Goal: Connect with others: Connect with others

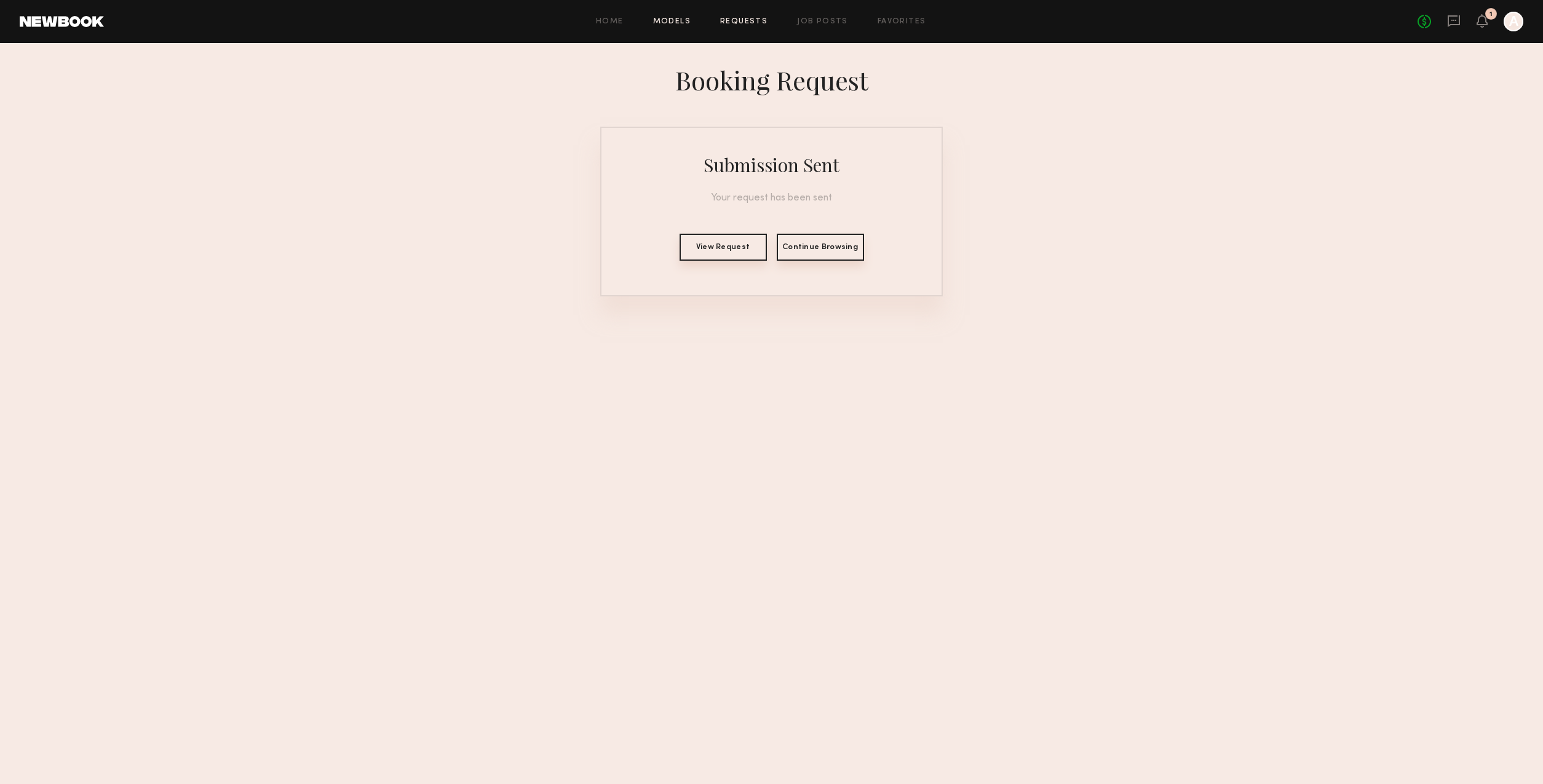
click at [676, 20] on link "Models" at bounding box center [672, 22] width 37 height 8
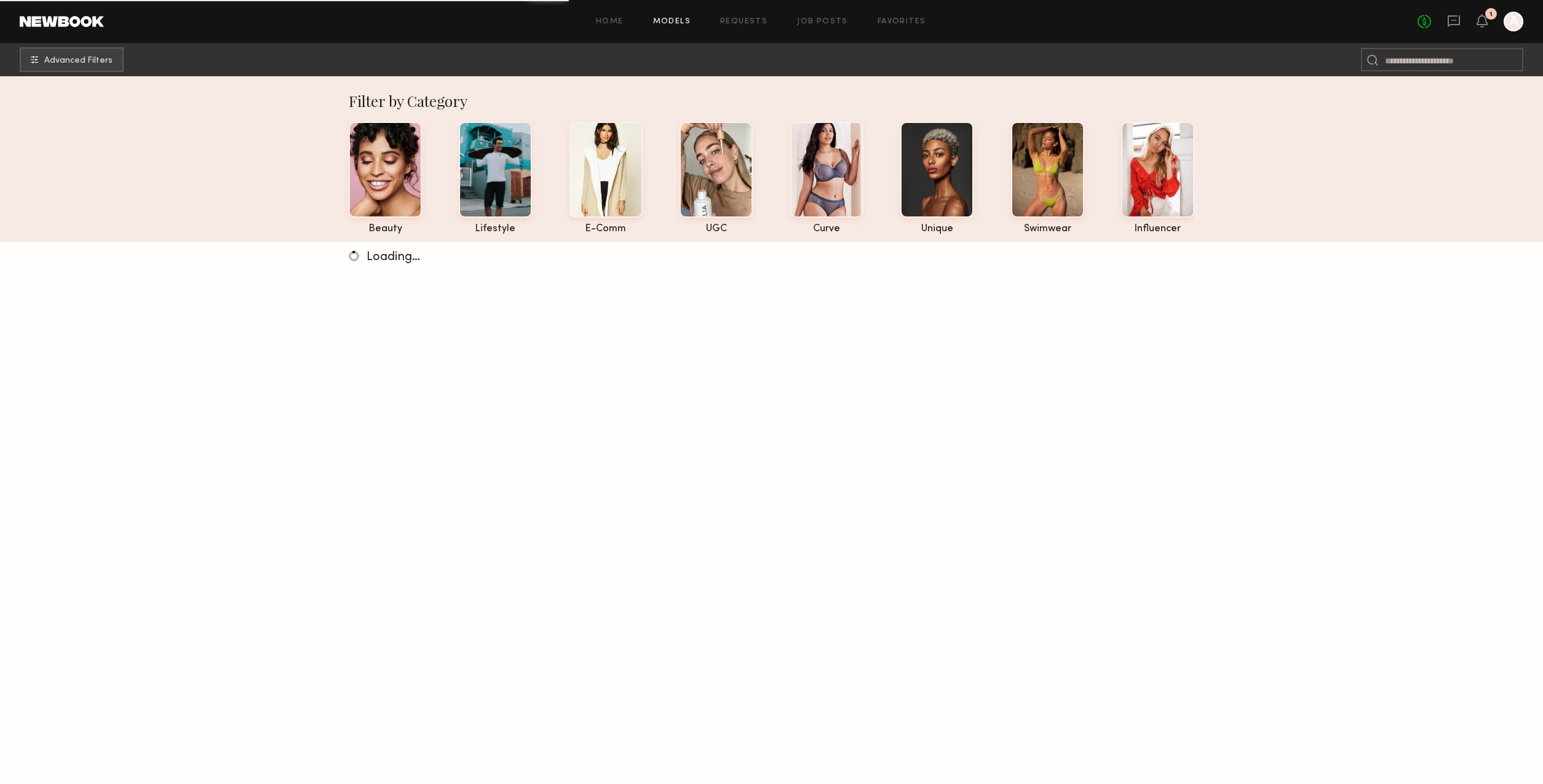
click at [1488, 21] on div "No fees up to $5,000 1 A" at bounding box center [1471, 21] width 105 height 20
click at [1485, 18] on icon at bounding box center [1482, 20] width 10 height 9
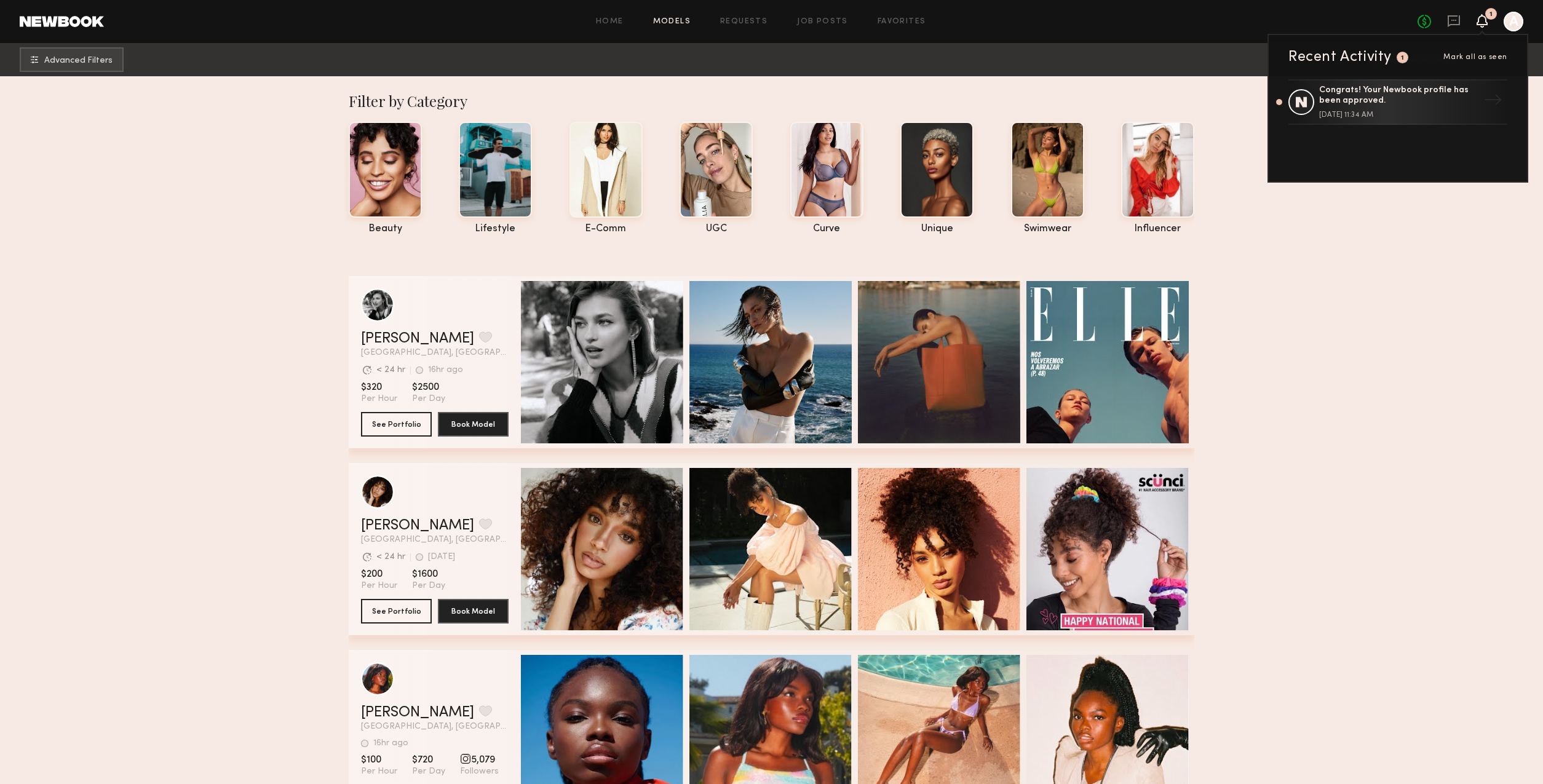
click at [1399, 98] on div "Congrats! Your Newbook profile has been approved." at bounding box center [1399, 96] width 160 height 21
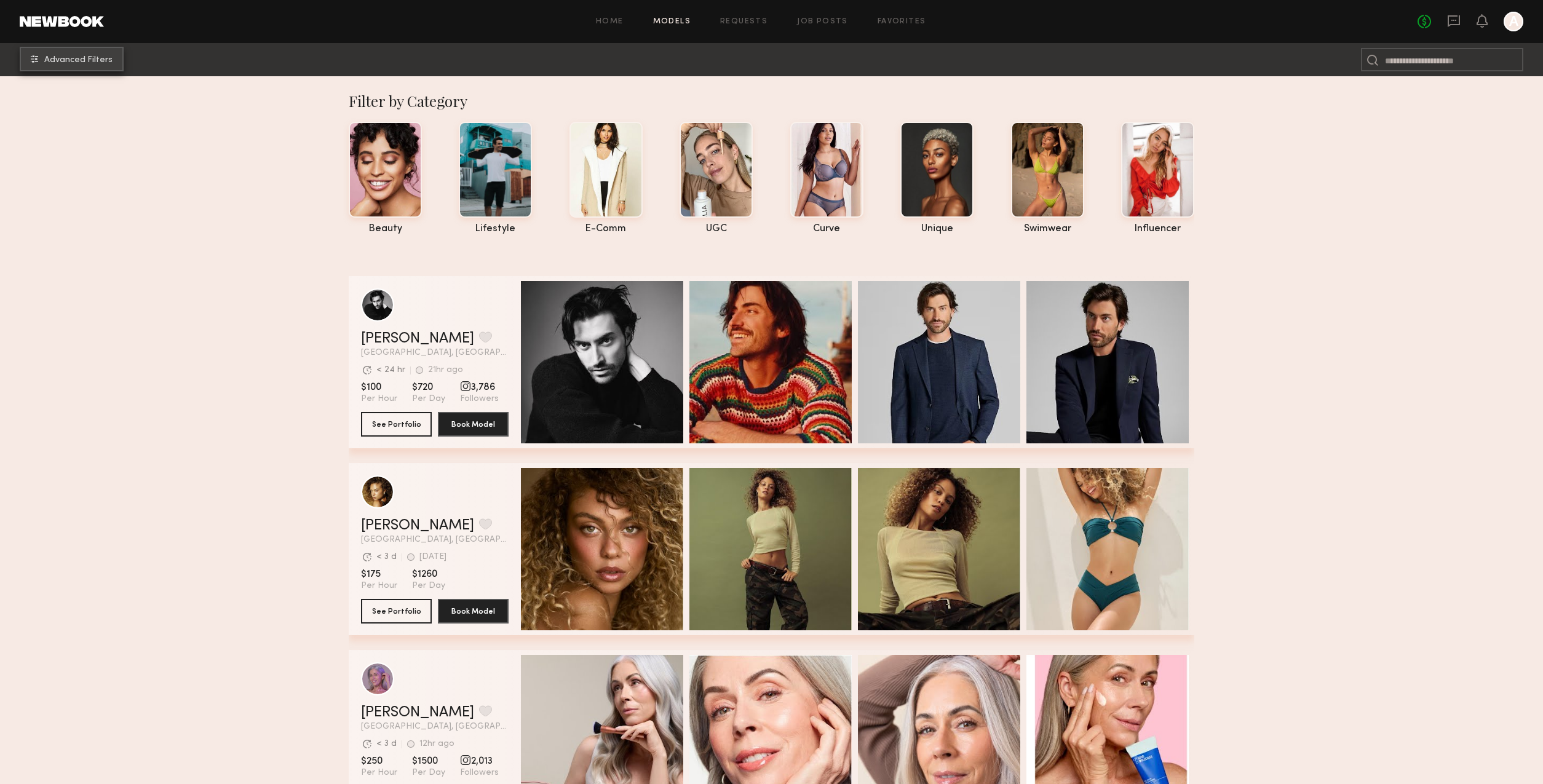
click at [97, 63] on span "Advanced Filters" at bounding box center [78, 60] width 68 height 9
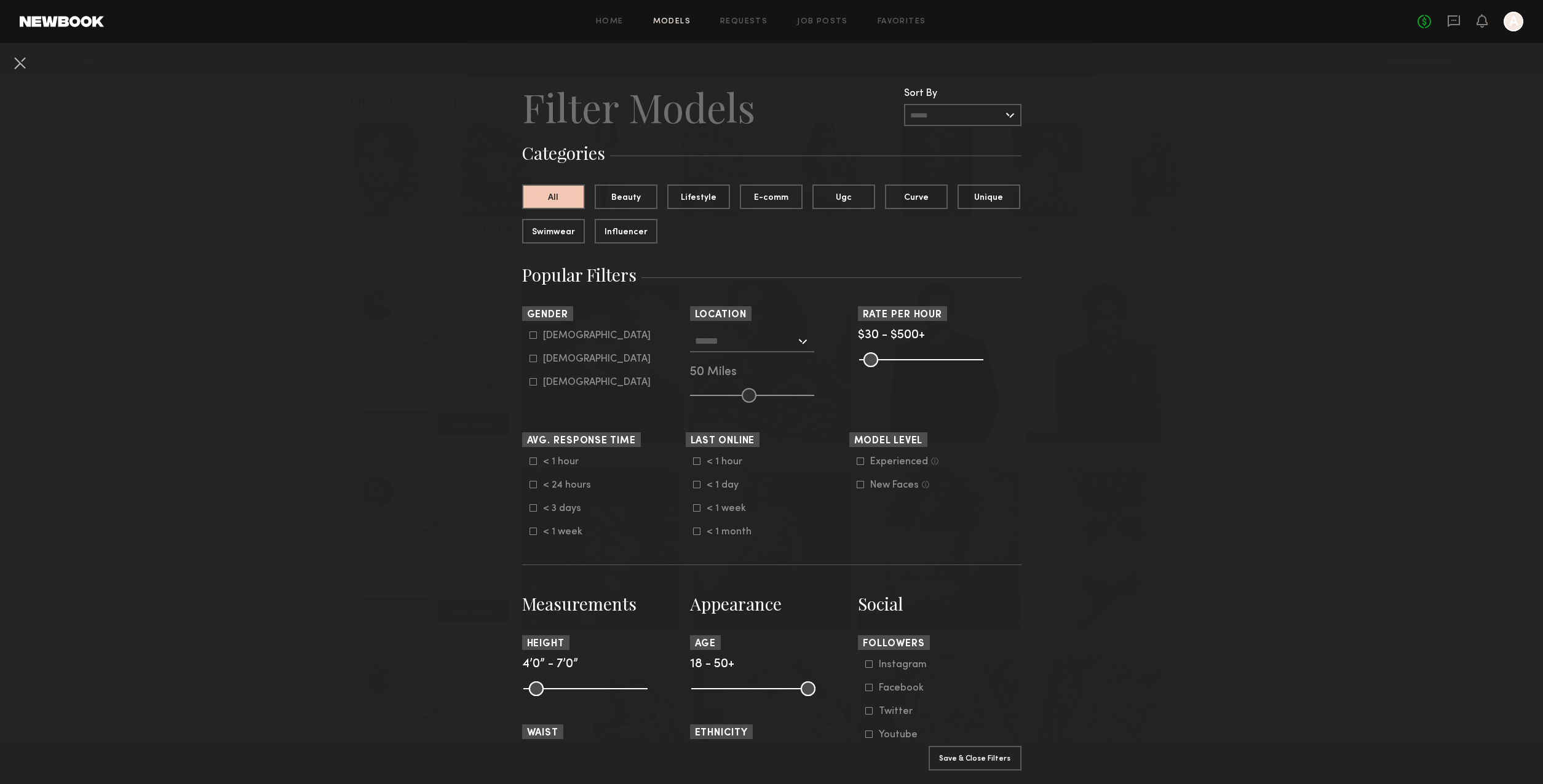
click at [1455, 24] on icon at bounding box center [1453, 21] width 12 height 11
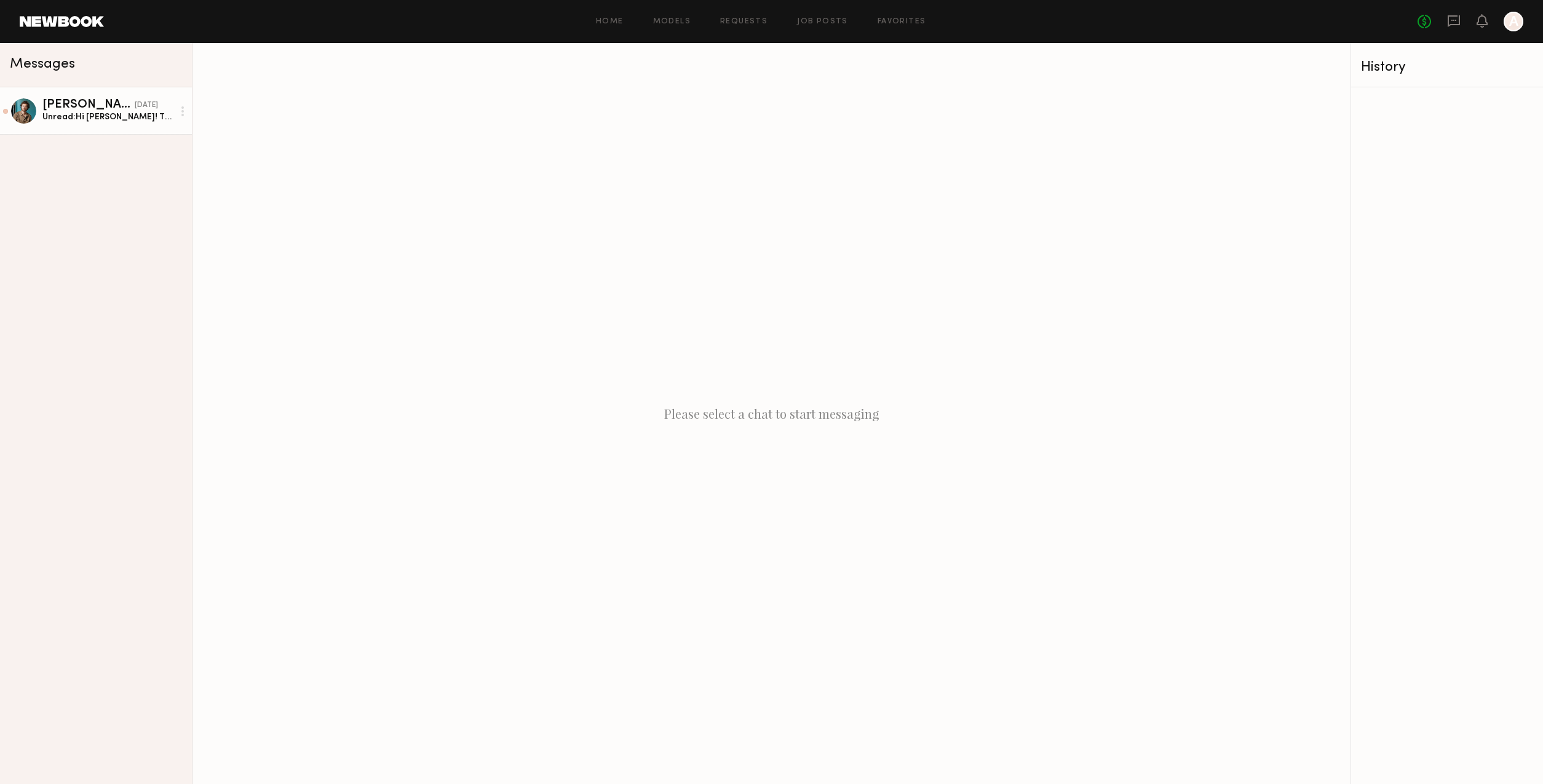
click at [102, 109] on div "ryan g." at bounding box center [88, 105] width 92 height 12
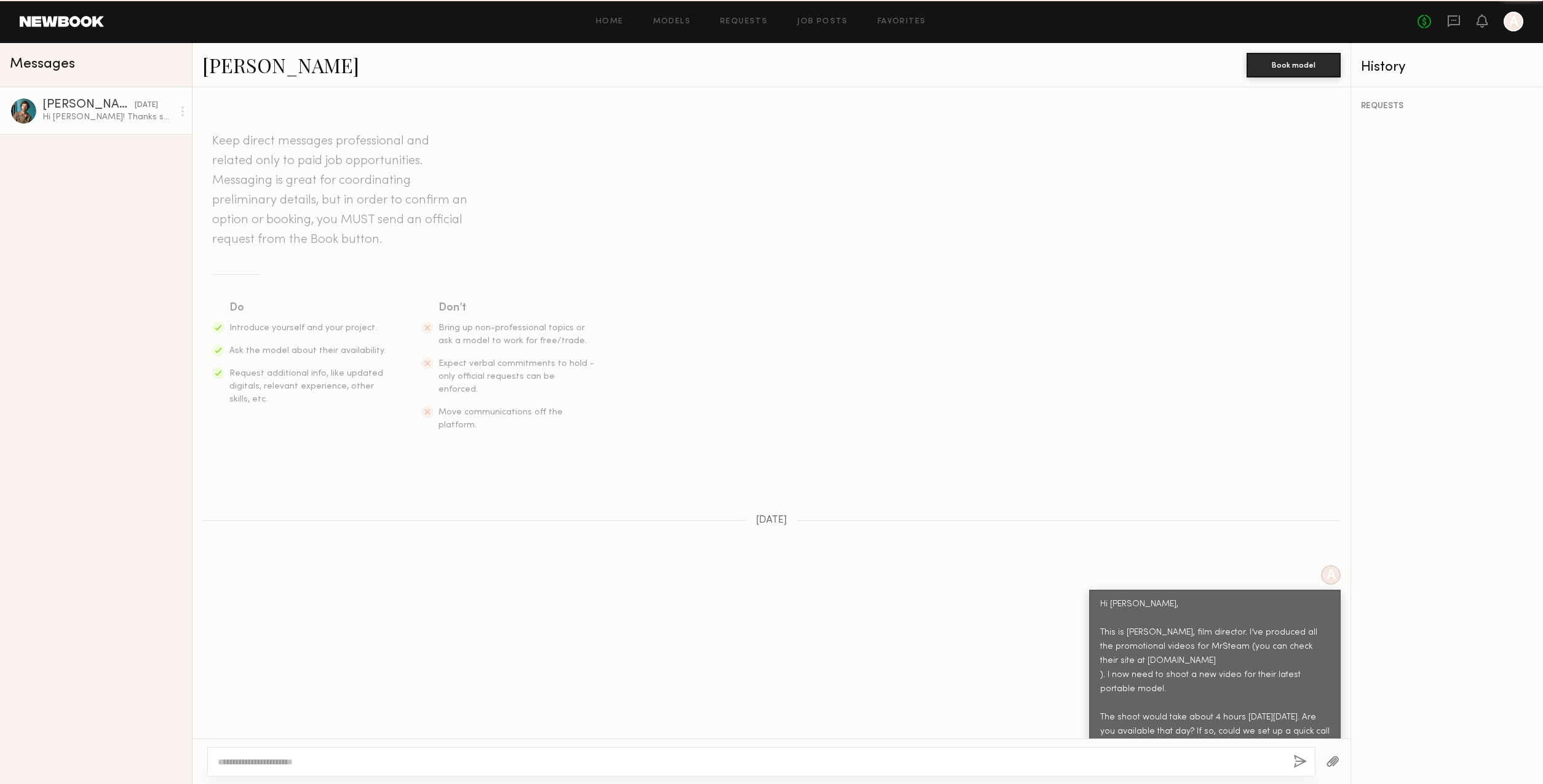
scroll to position [230, 0]
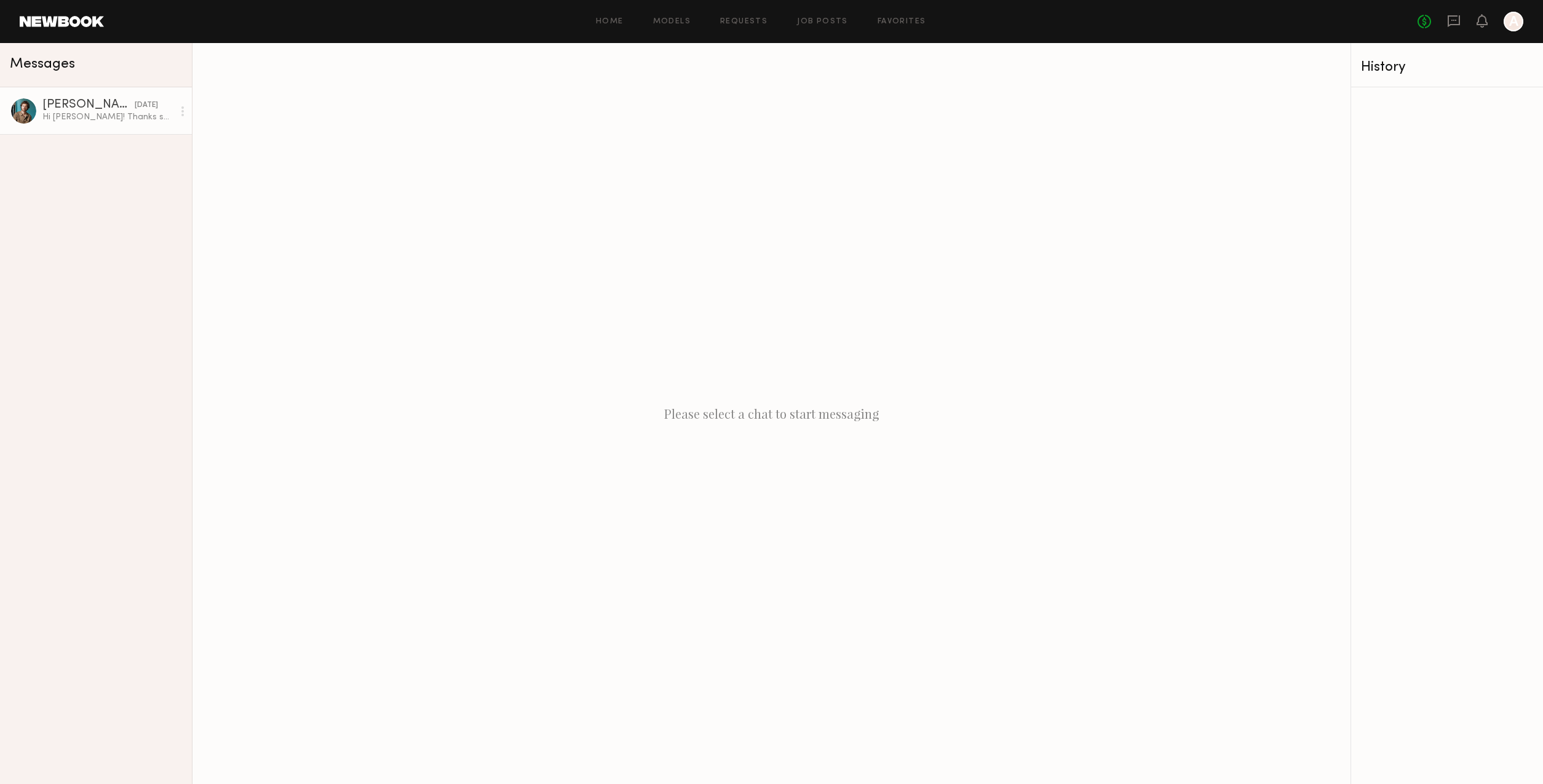
click at [27, 109] on div at bounding box center [24, 111] width 28 height 28
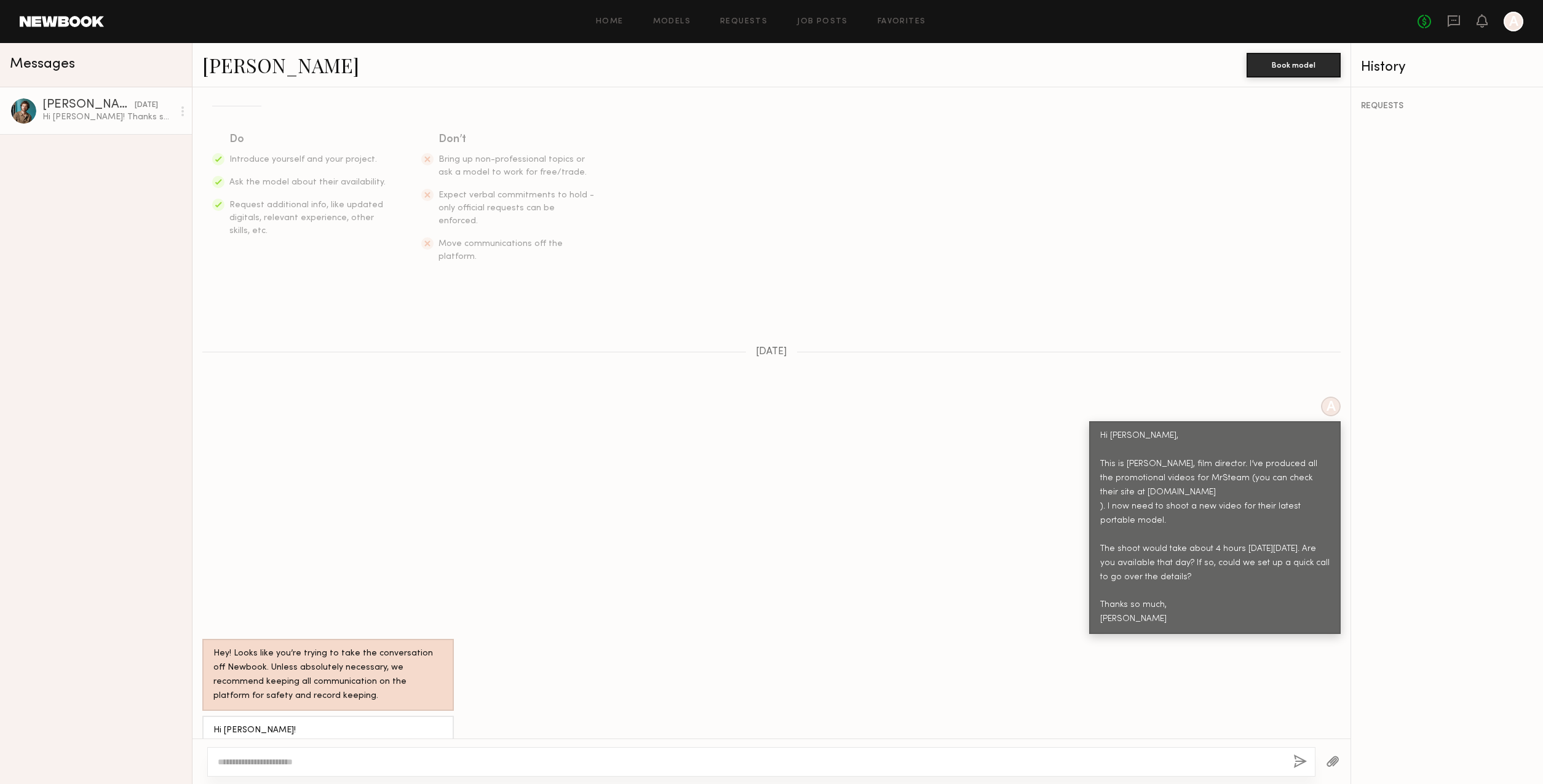
scroll to position [162, 0]
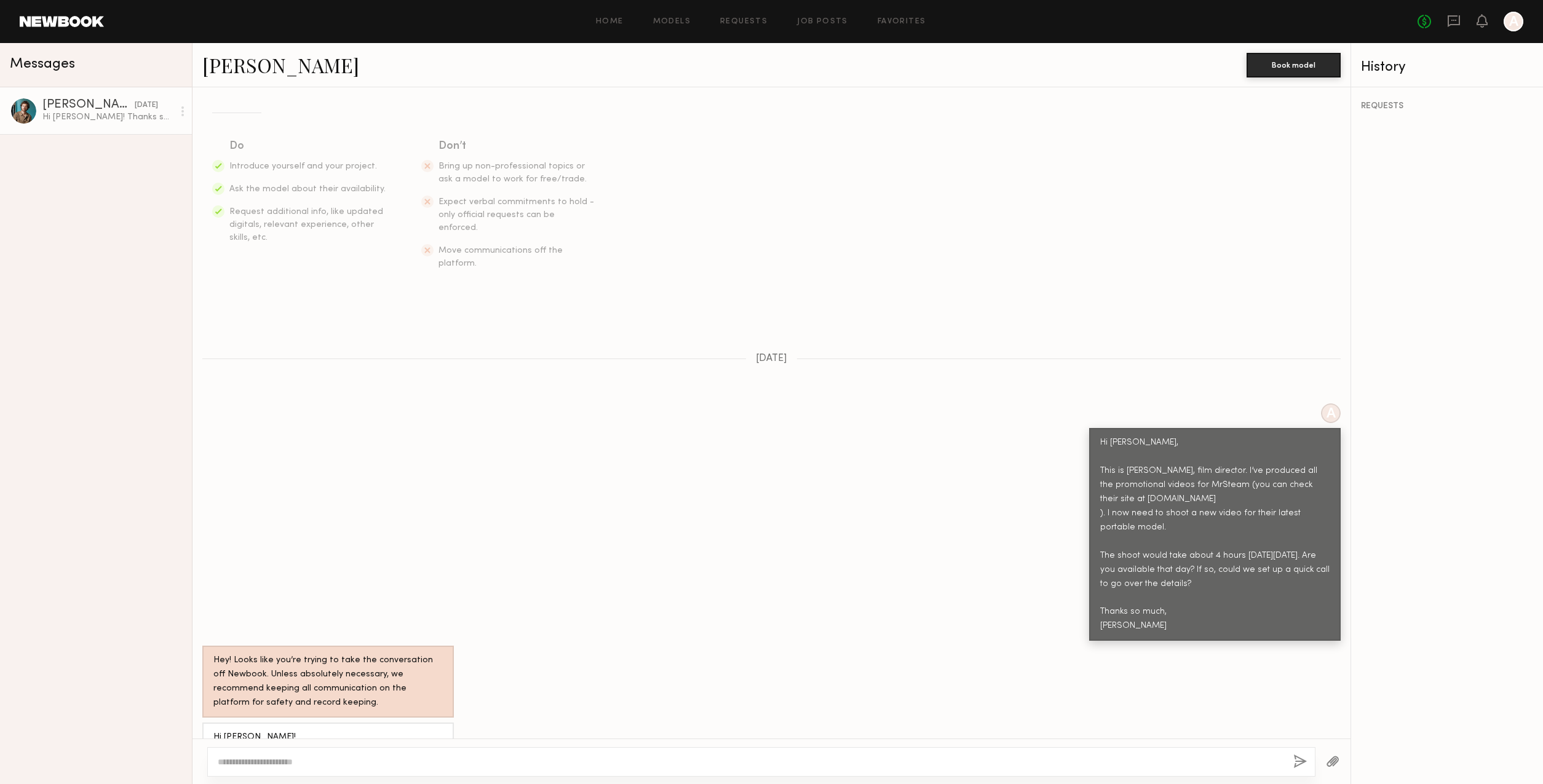
click at [218, 65] on link "ryan g." at bounding box center [280, 65] width 157 height 27
click at [65, 107] on div "ryan g." at bounding box center [88, 105] width 92 height 12
click at [65, 105] on div "ryan g." at bounding box center [88, 105] width 92 height 12
click at [222, 67] on link "ryan g." at bounding box center [280, 65] width 157 height 27
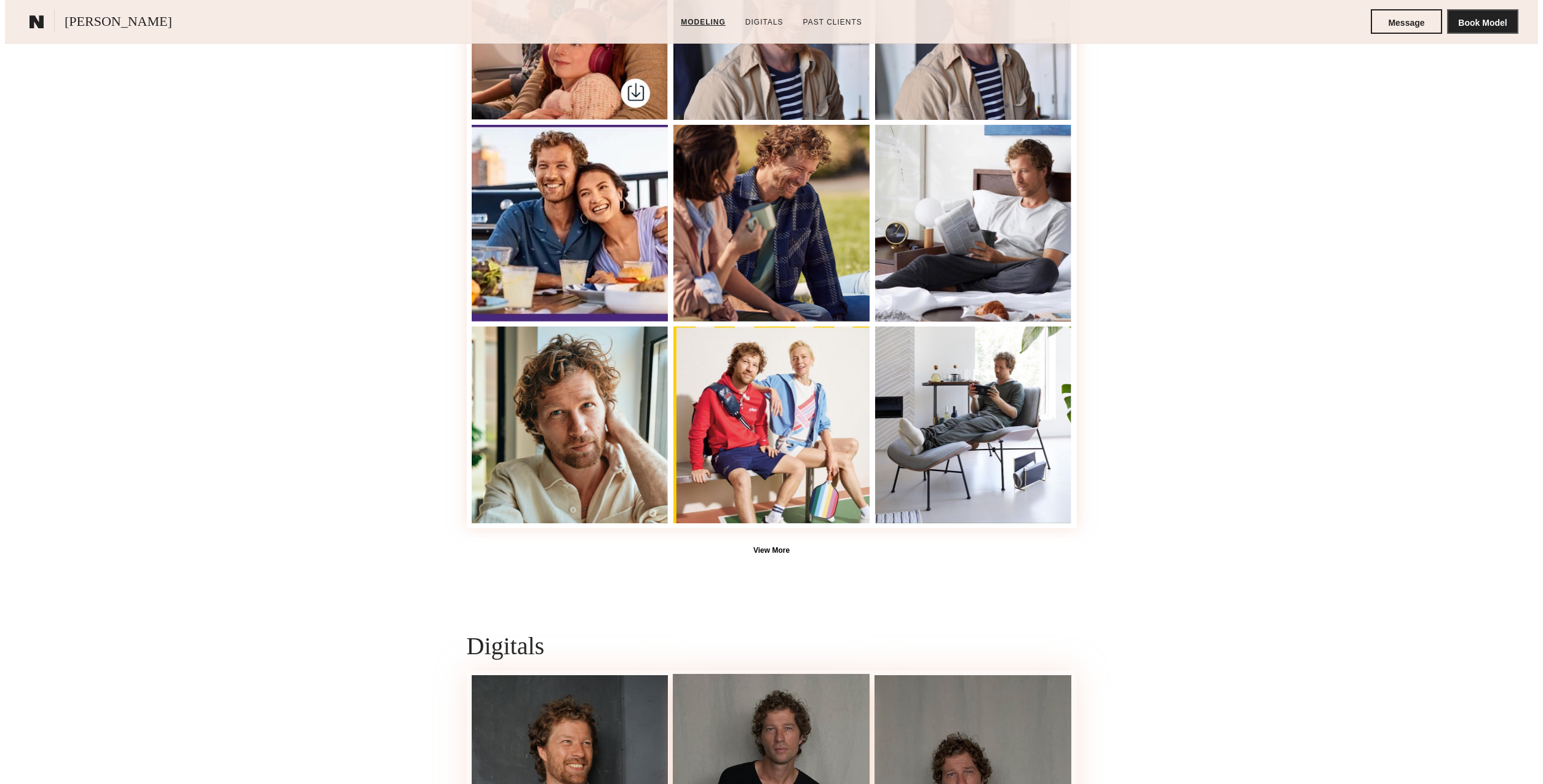
scroll to position [625, 0]
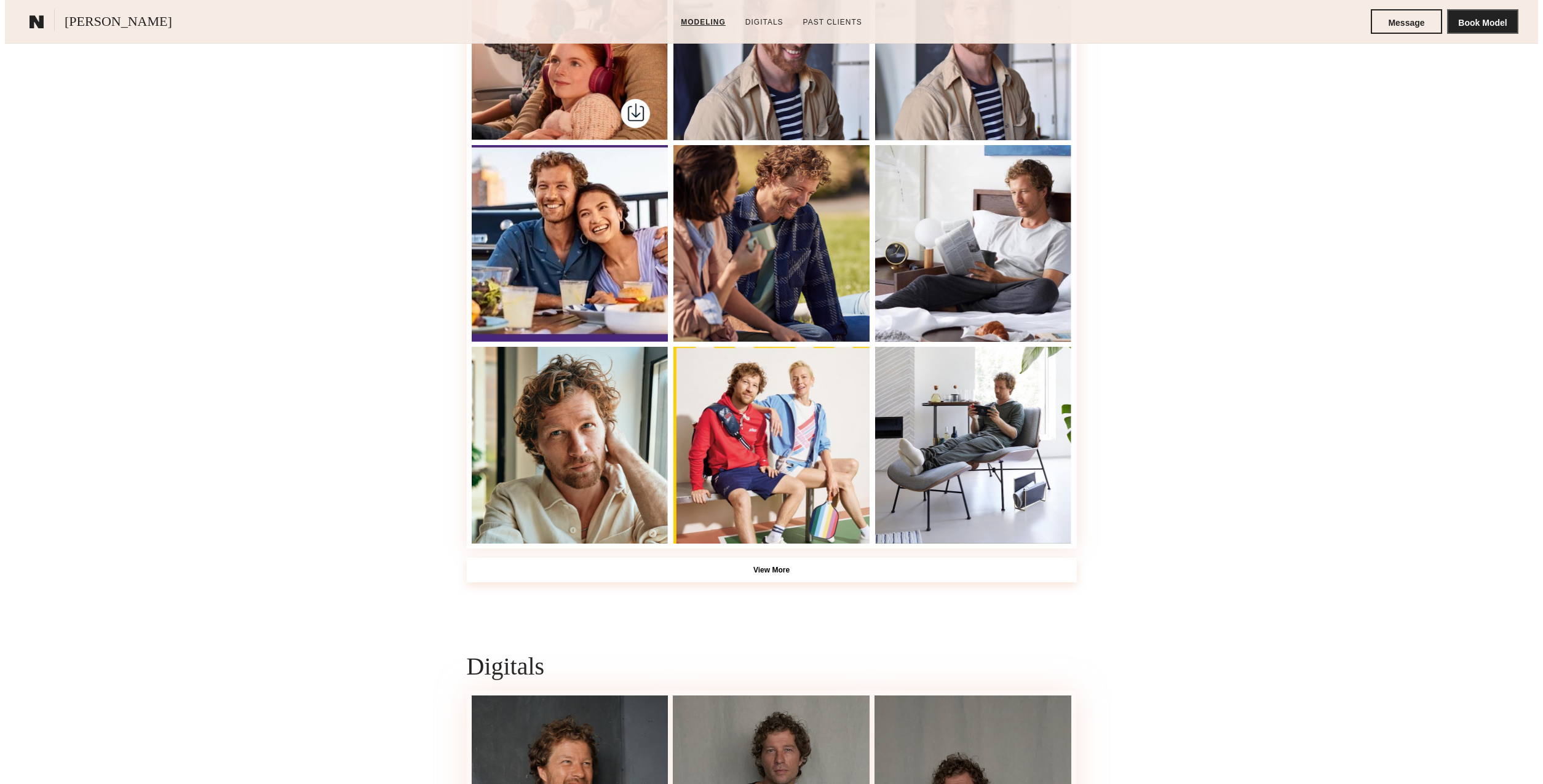
click at [782, 569] on button "View More" at bounding box center [772, 570] width 610 height 25
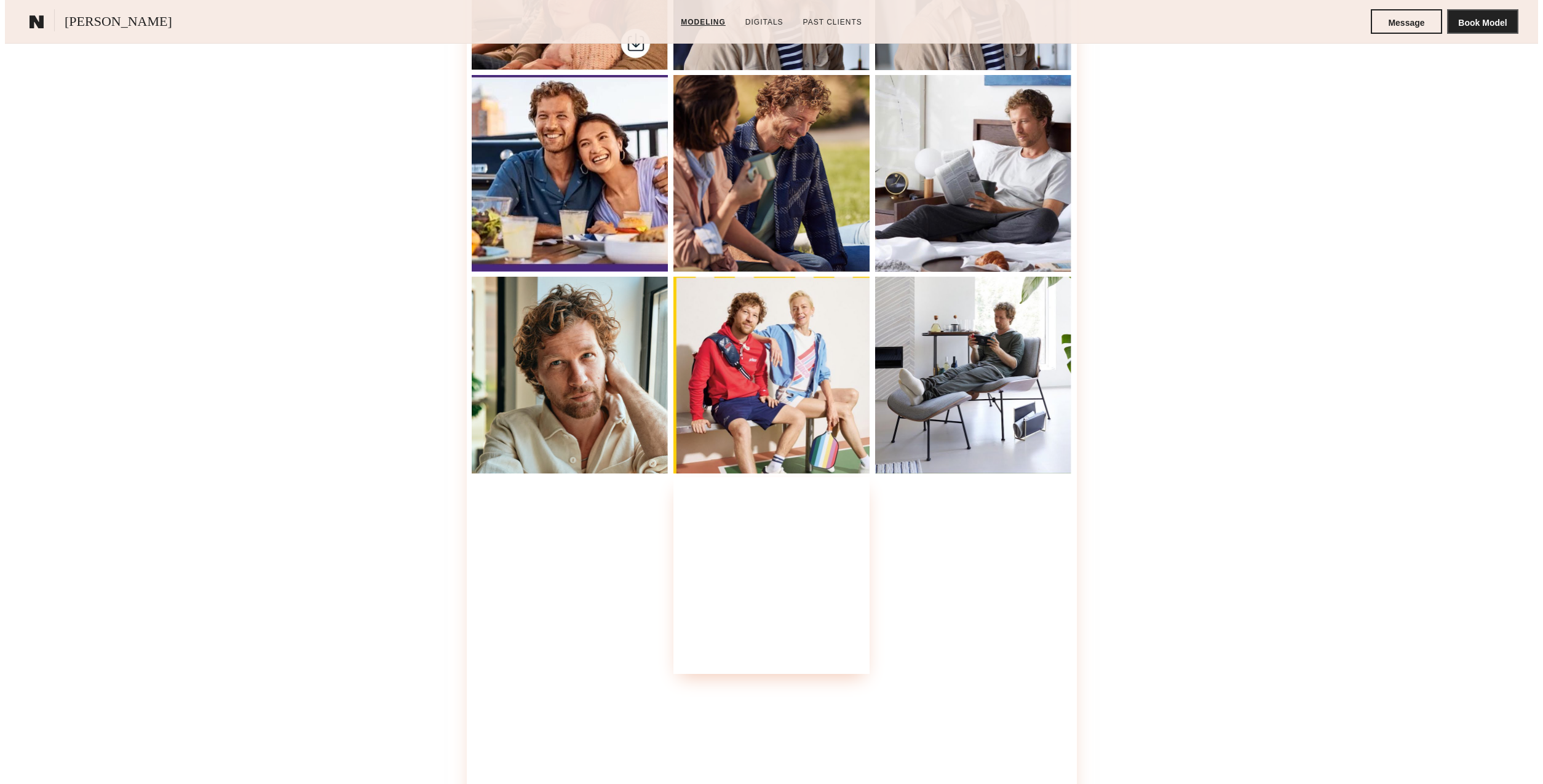
scroll to position [722, 0]
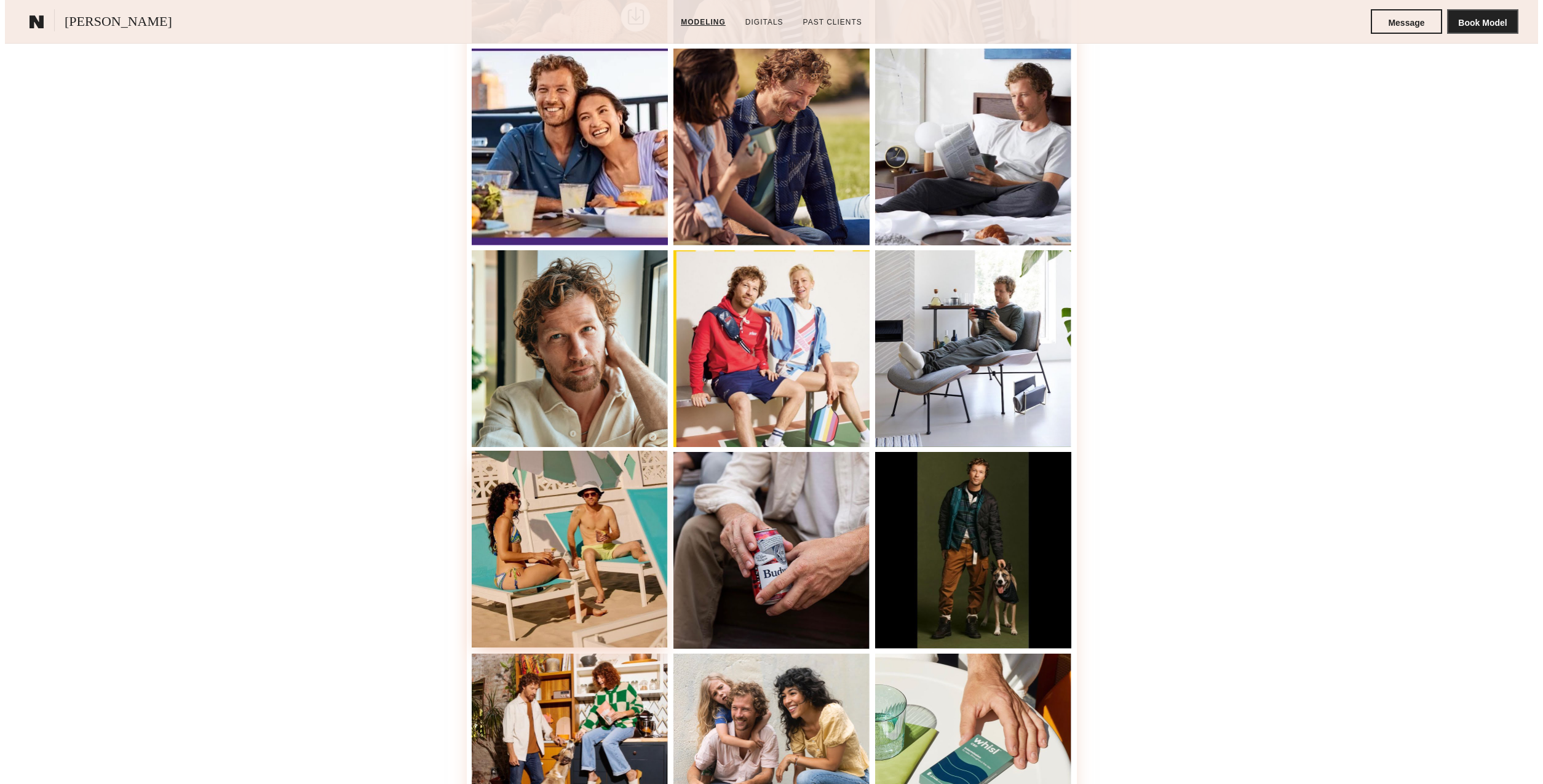
click at [602, 530] on div at bounding box center [570, 549] width 197 height 197
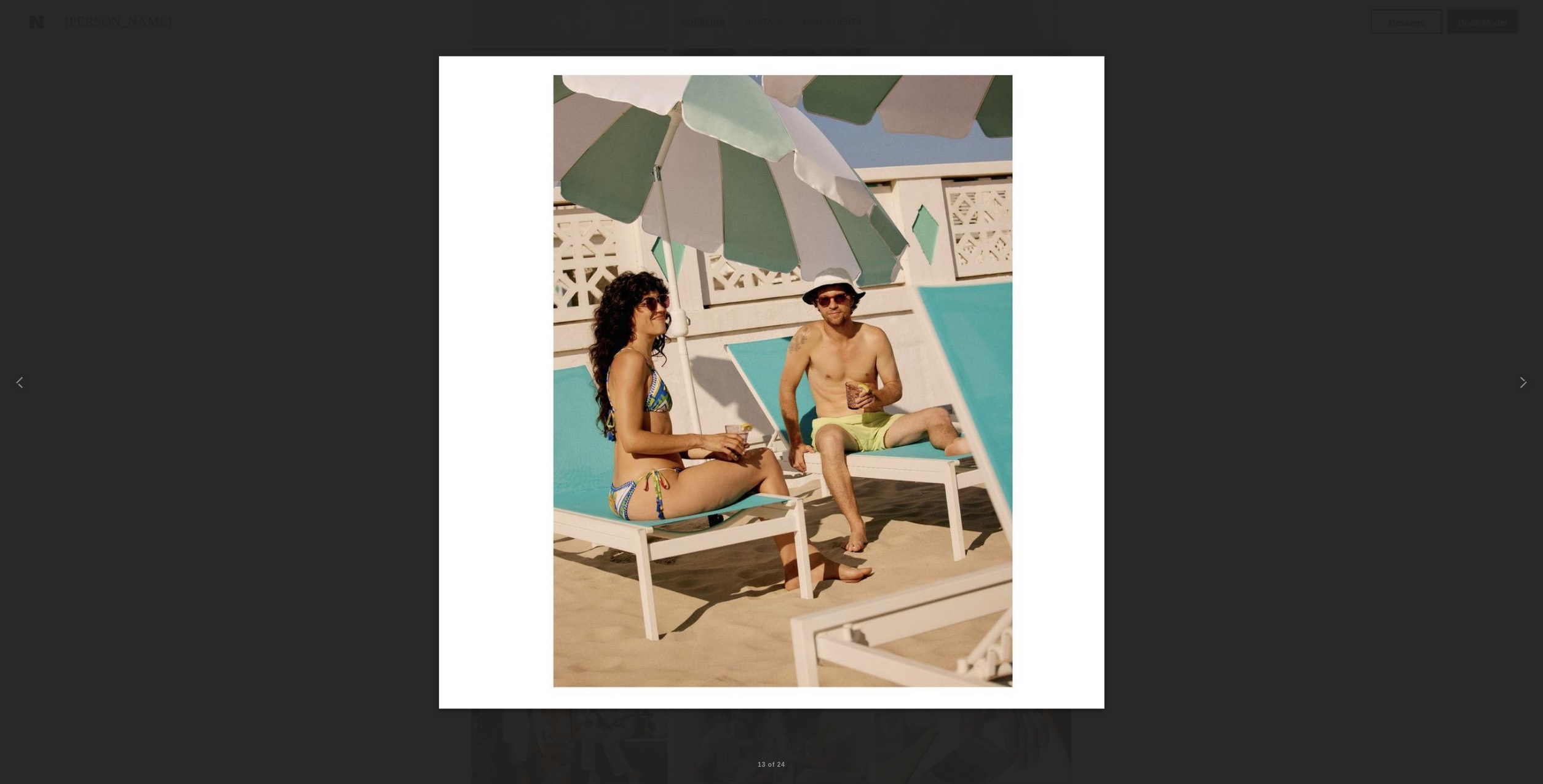
click at [383, 551] on div at bounding box center [772, 382] width 1543 height 725
click at [1523, 381] on common-icon at bounding box center [1523, 382] width 20 height 20
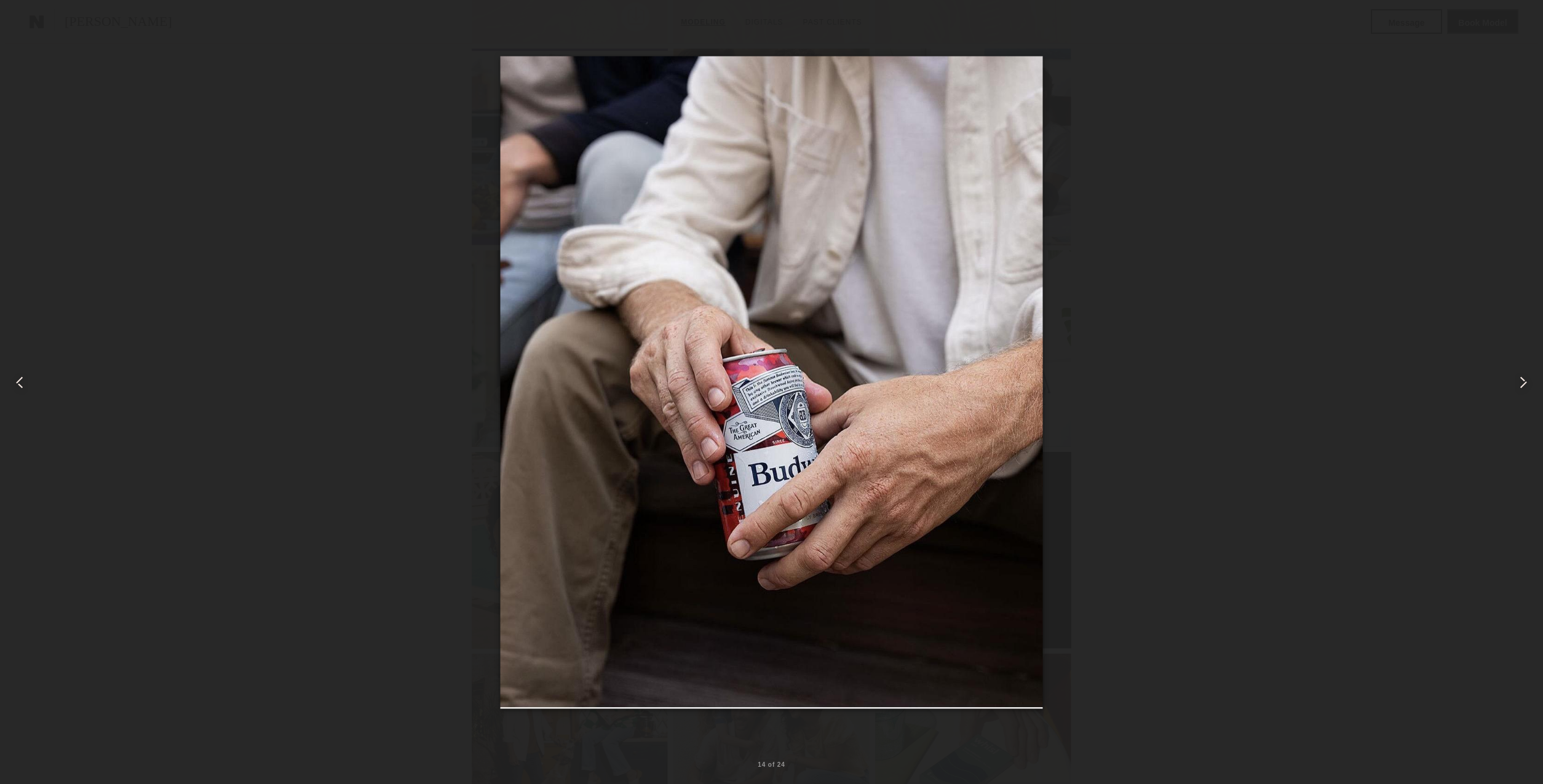
click at [30, 22] on div at bounding box center [28, 28] width 20 height 20
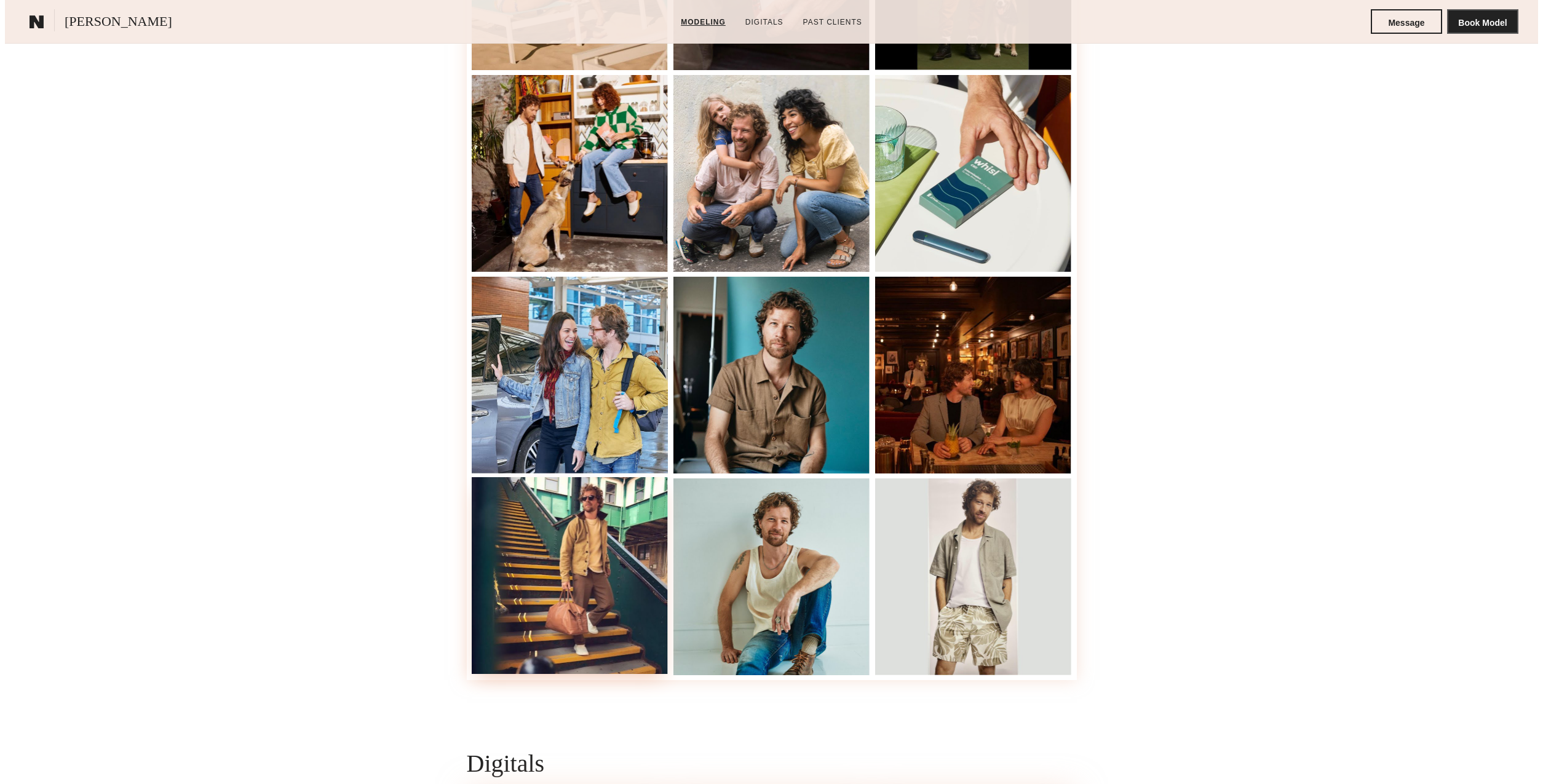
scroll to position [1310, 0]
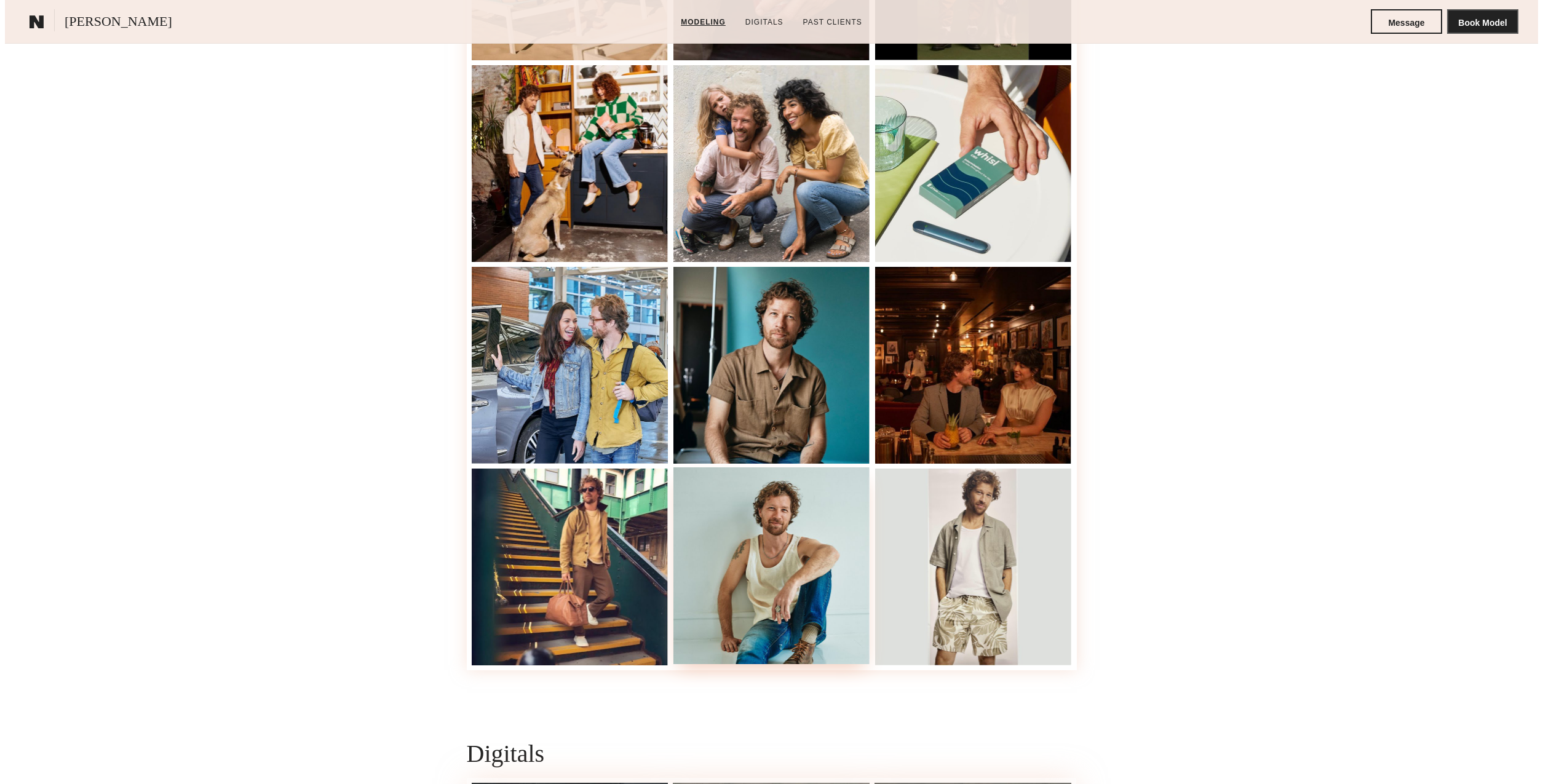
click at [786, 590] on div at bounding box center [772, 566] width 197 height 197
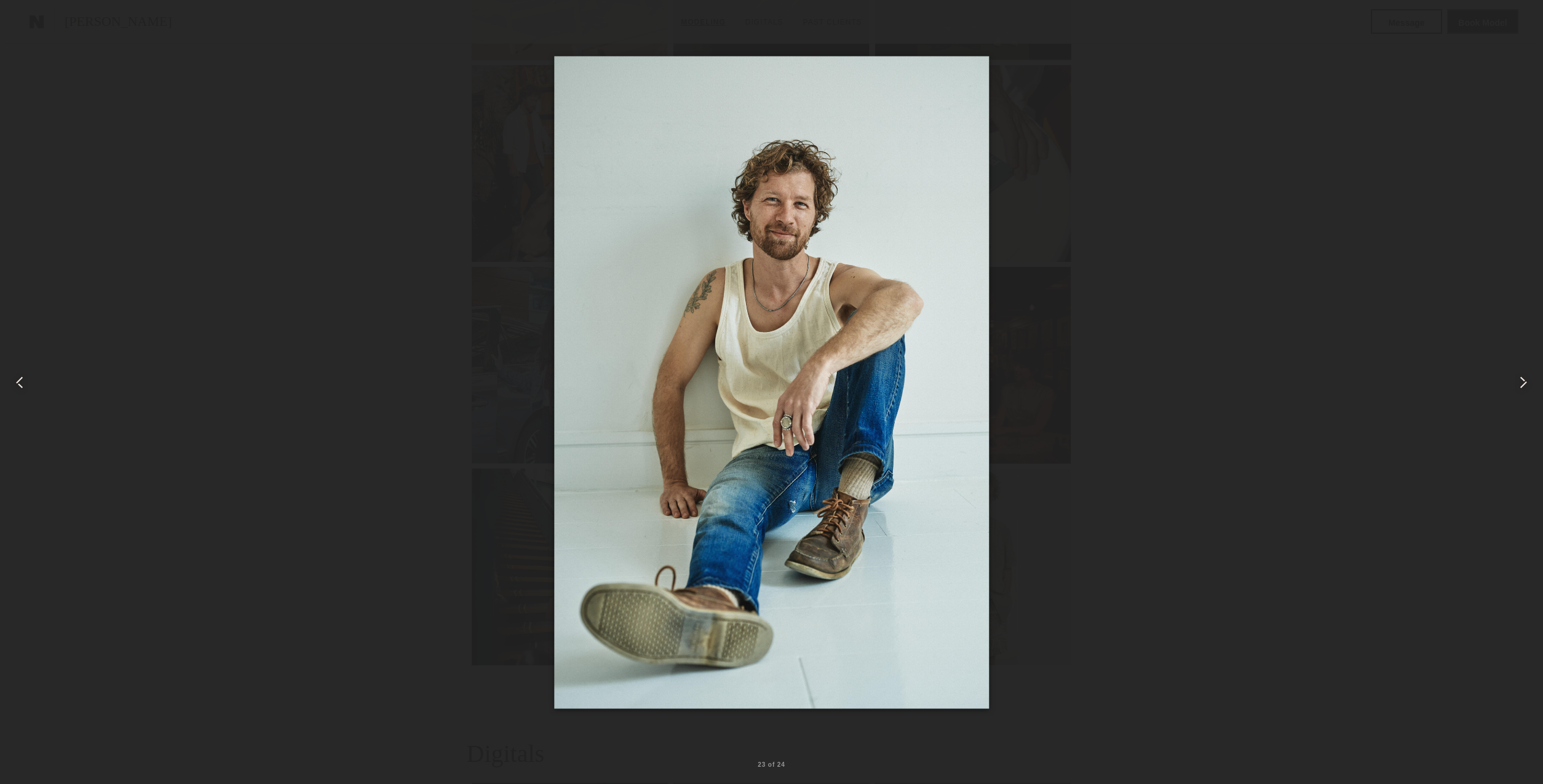
click at [420, 634] on div at bounding box center [772, 382] width 1543 height 725
click at [29, 29] on div at bounding box center [28, 28] width 20 height 20
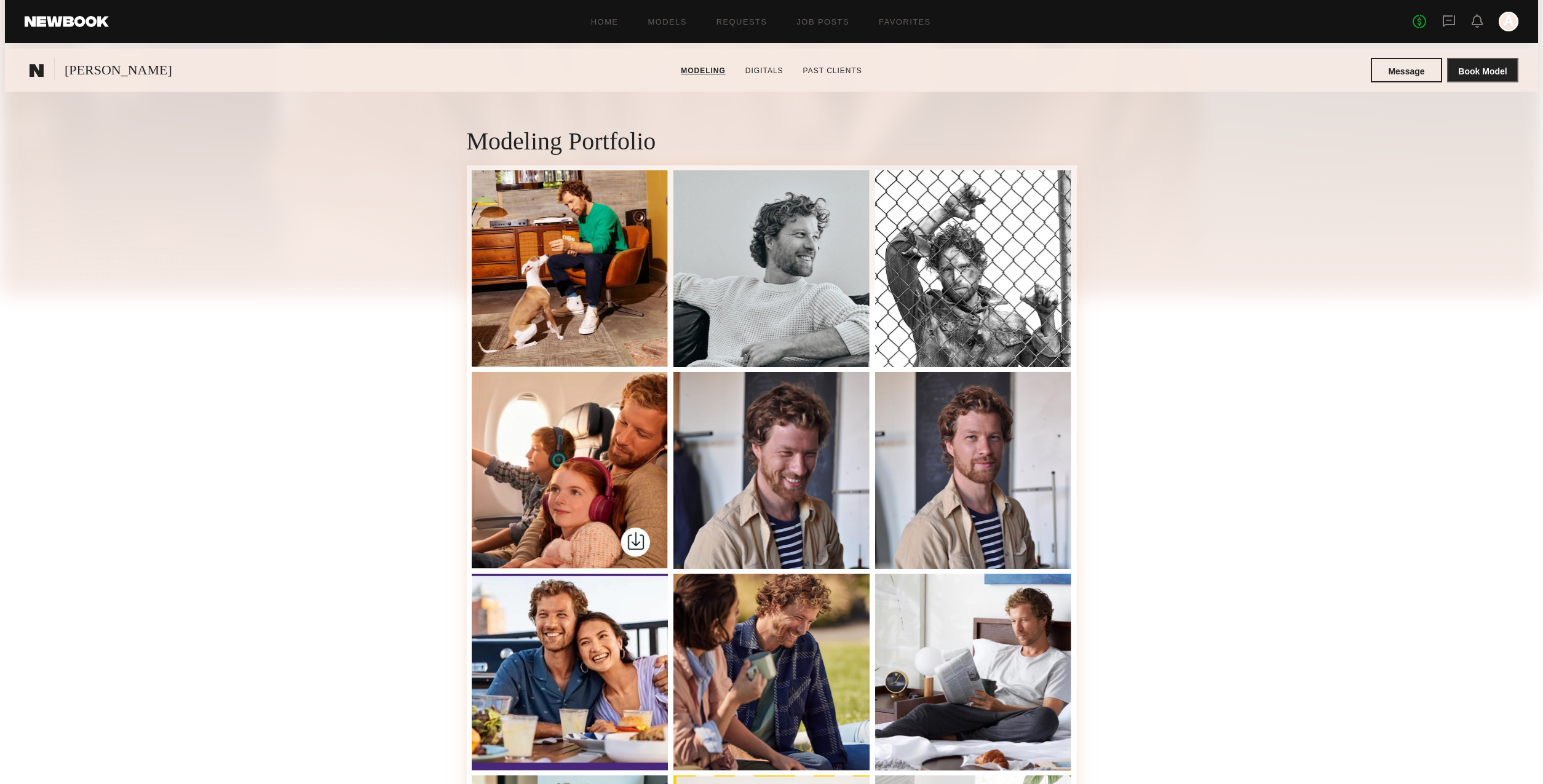
scroll to position [0, 0]
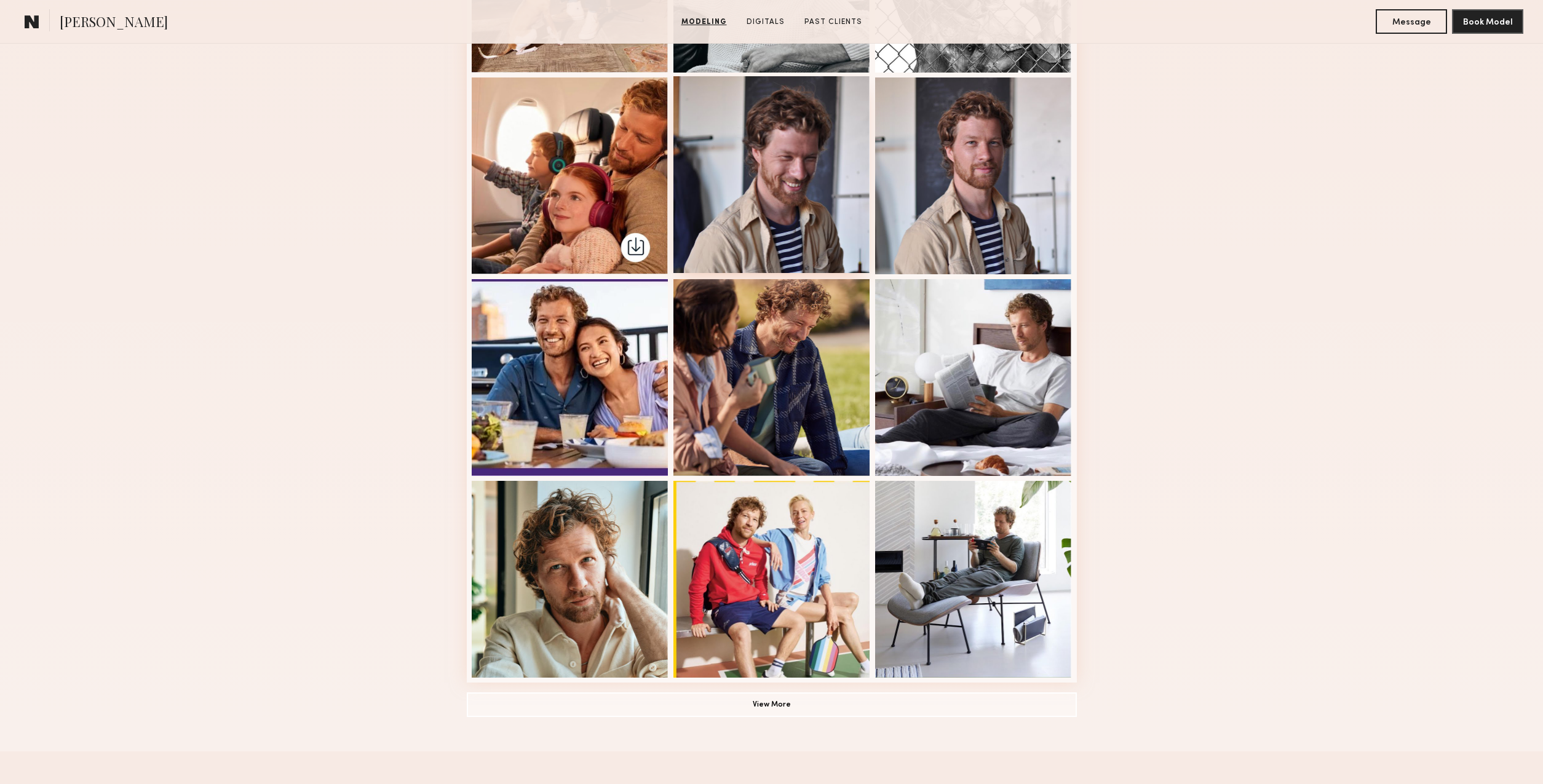
scroll to position [489, 0]
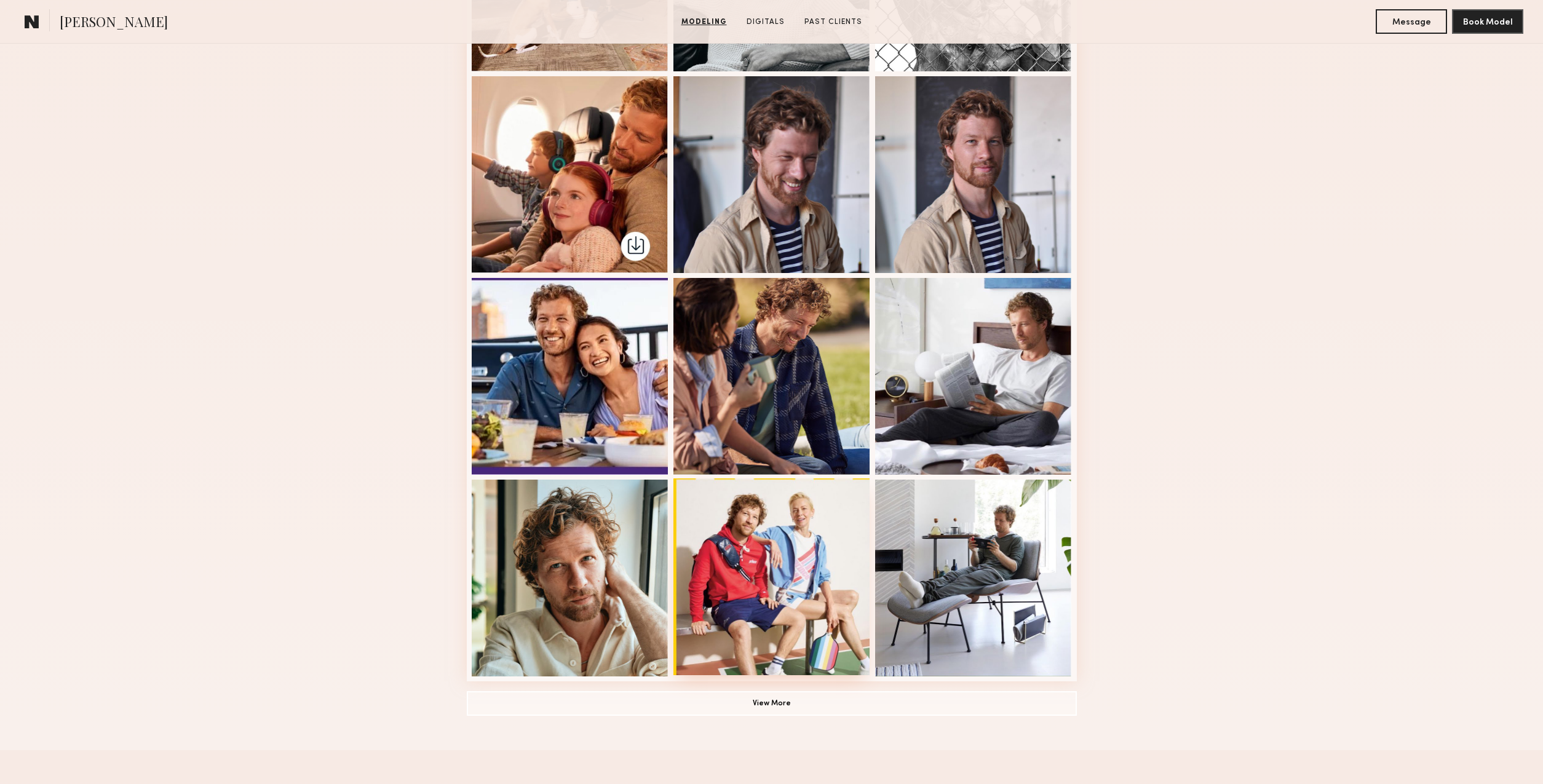
click at [767, 567] on div at bounding box center [772, 577] width 197 height 197
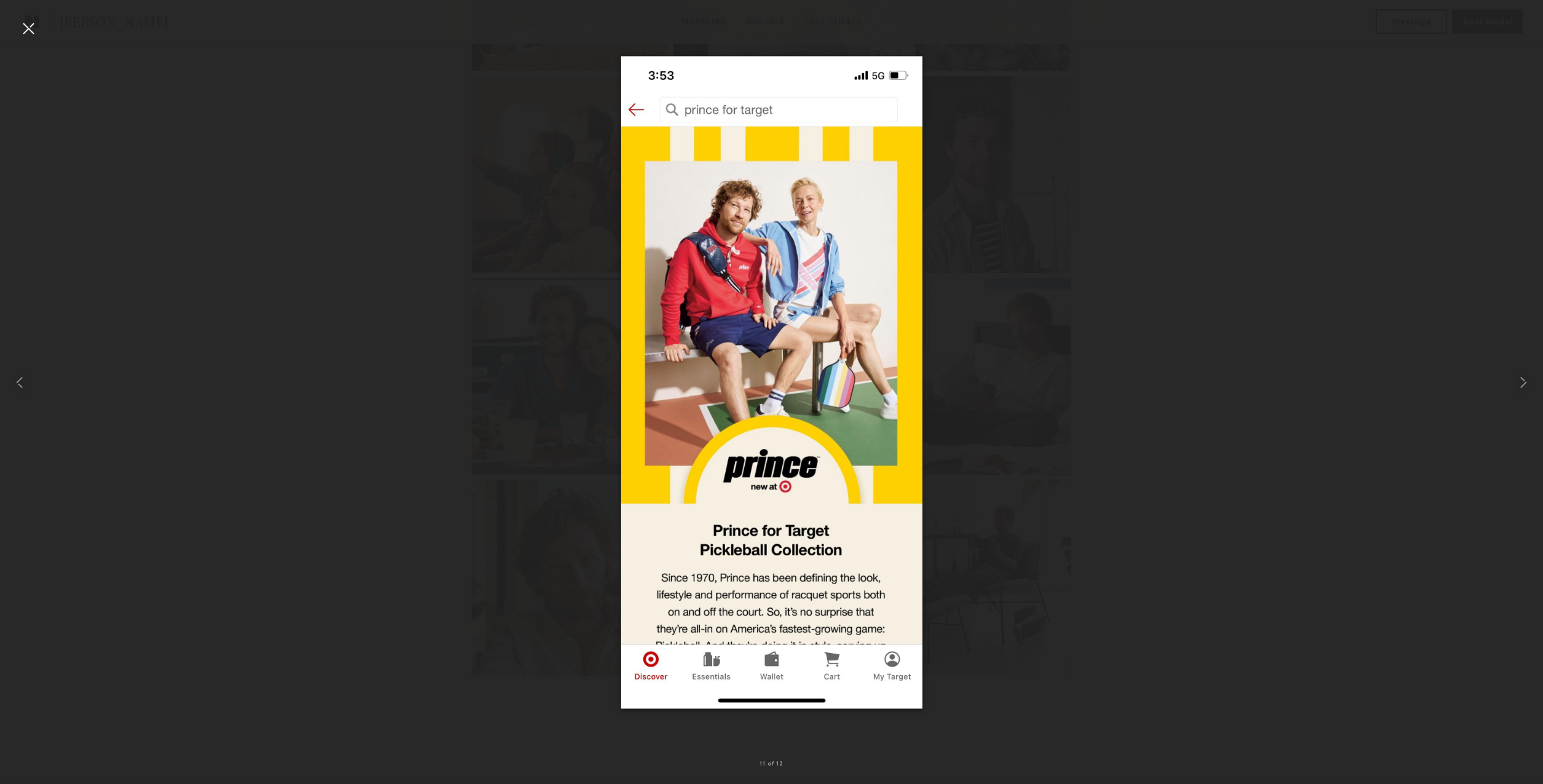
click at [1097, 545] on div at bounding box center [772, 382] width 1543 height 725
click at [17, 383] on common-icon at bounding box center [19, 382] width 20 height 20
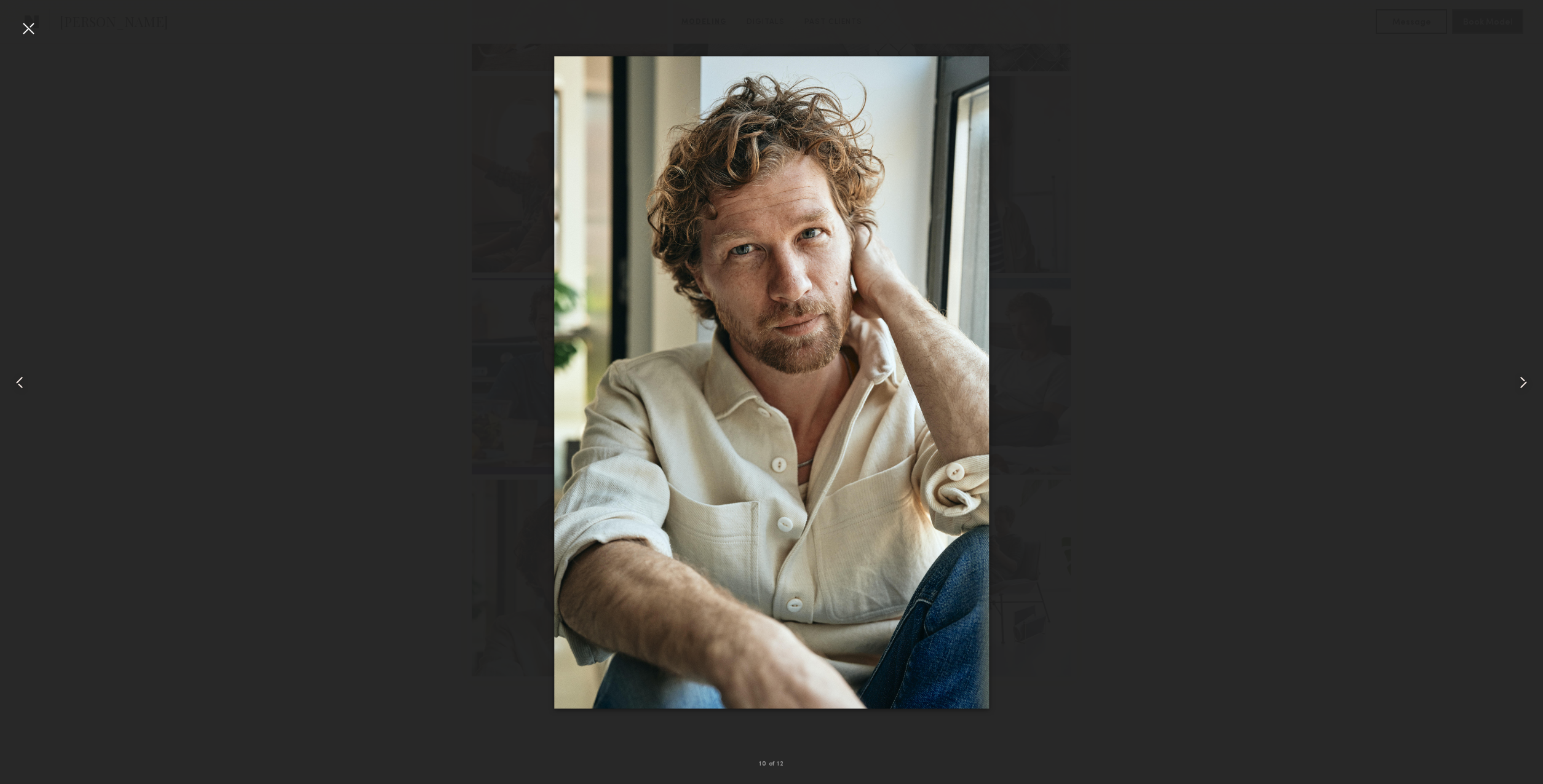
click at [31, 30] on div at bounding box center [28, 28] width 20 height 20
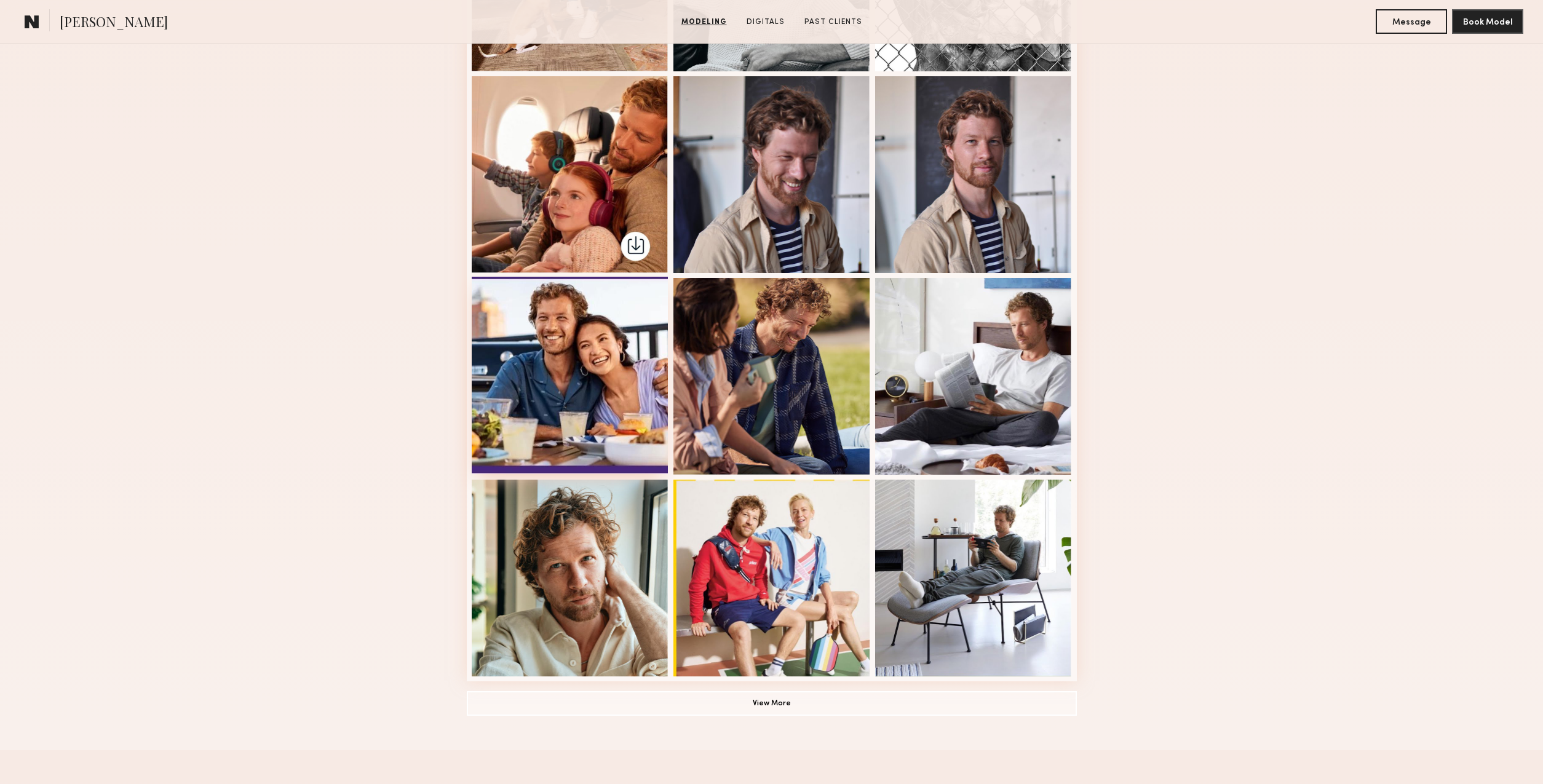
click at [590, 398] on div at bounding box center [570, 375] width 197 height 197
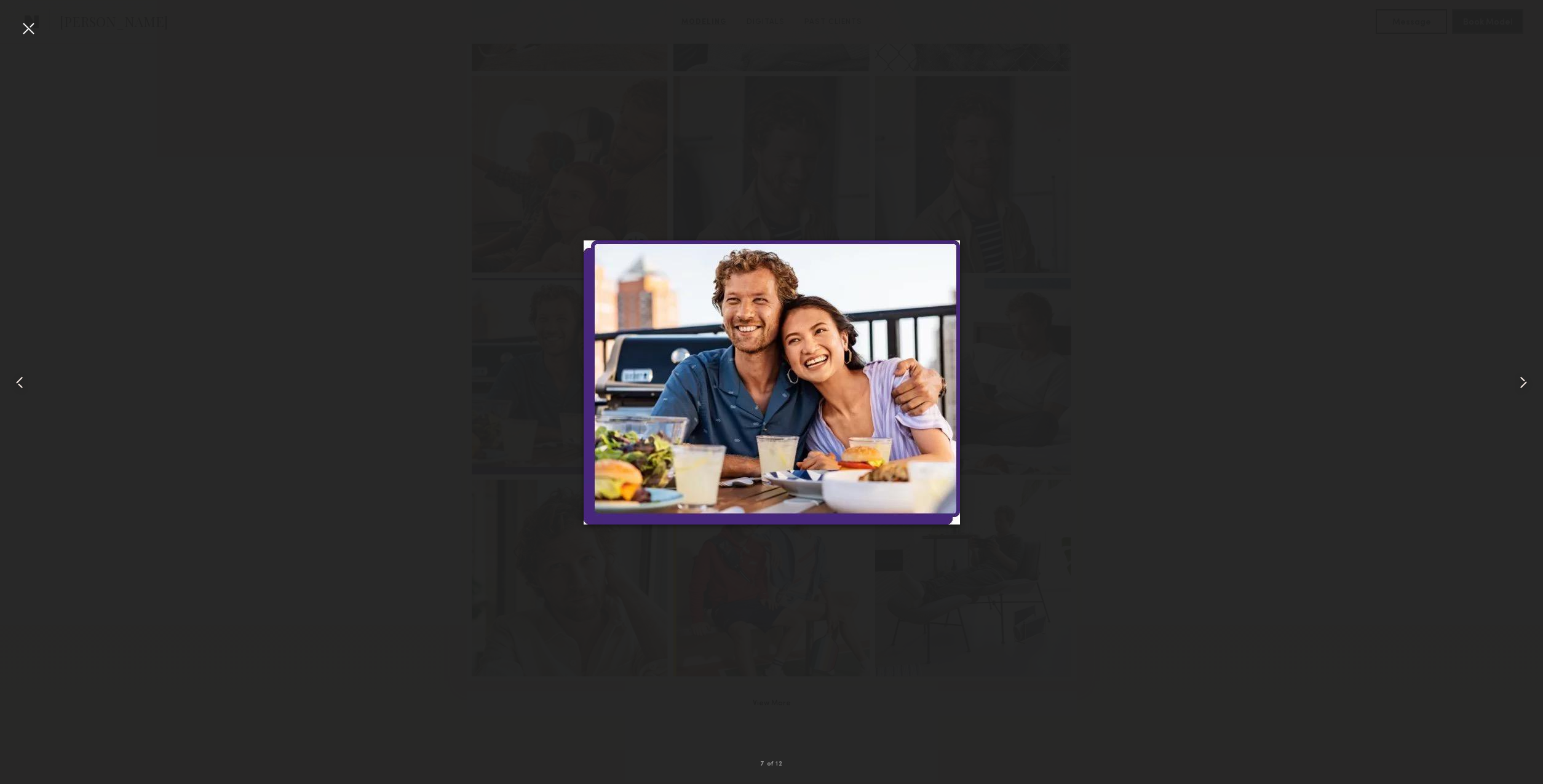
click at [330, 489] on div at bounding box center [772, 382] width 1543 height 725
click at [20, 385] on common-icon at bounding box center [19, 382] width 20 height 20
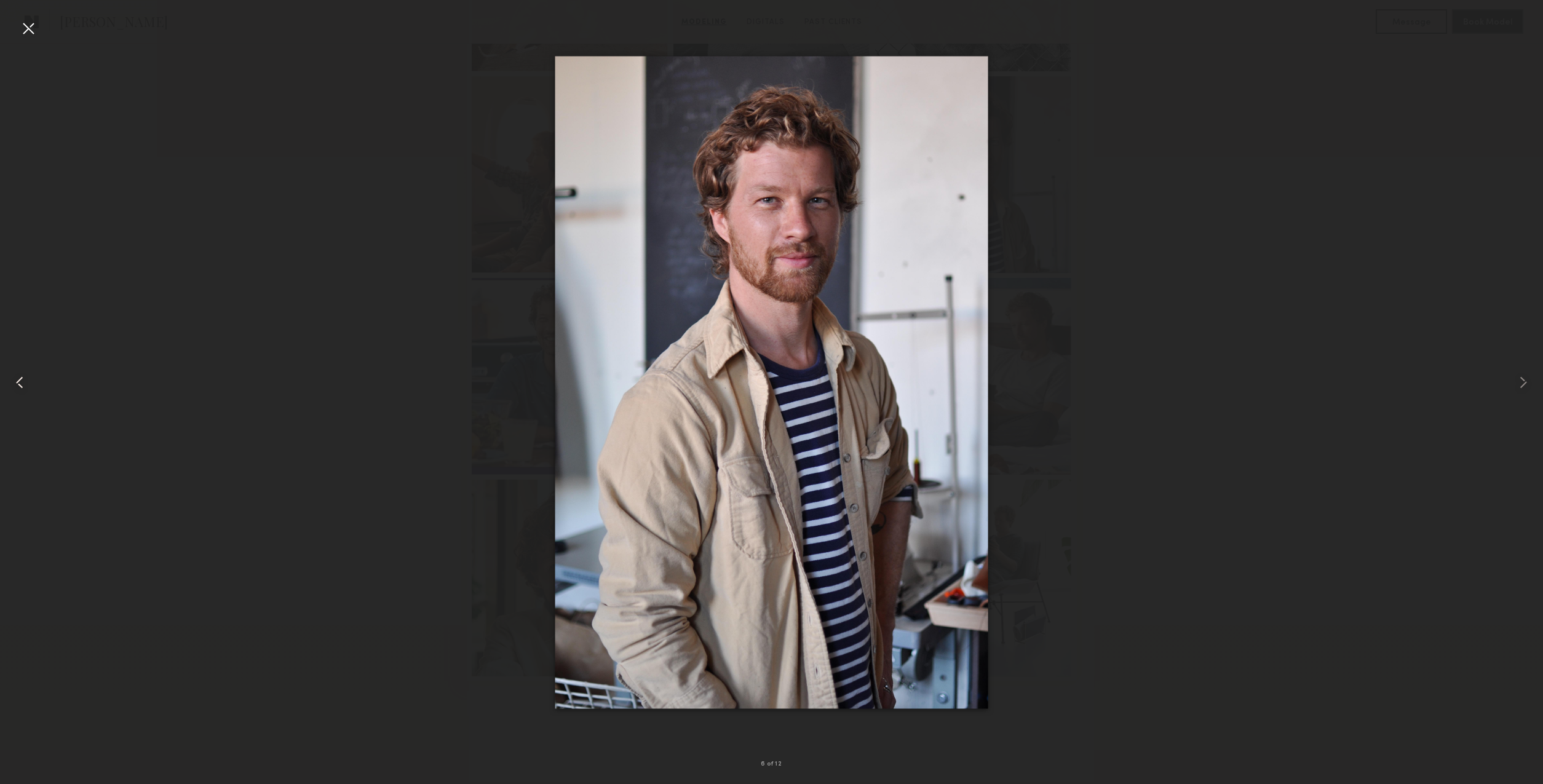
click at [20, 385] on common-icon at bounding box center [19, 382] width 20 height 20
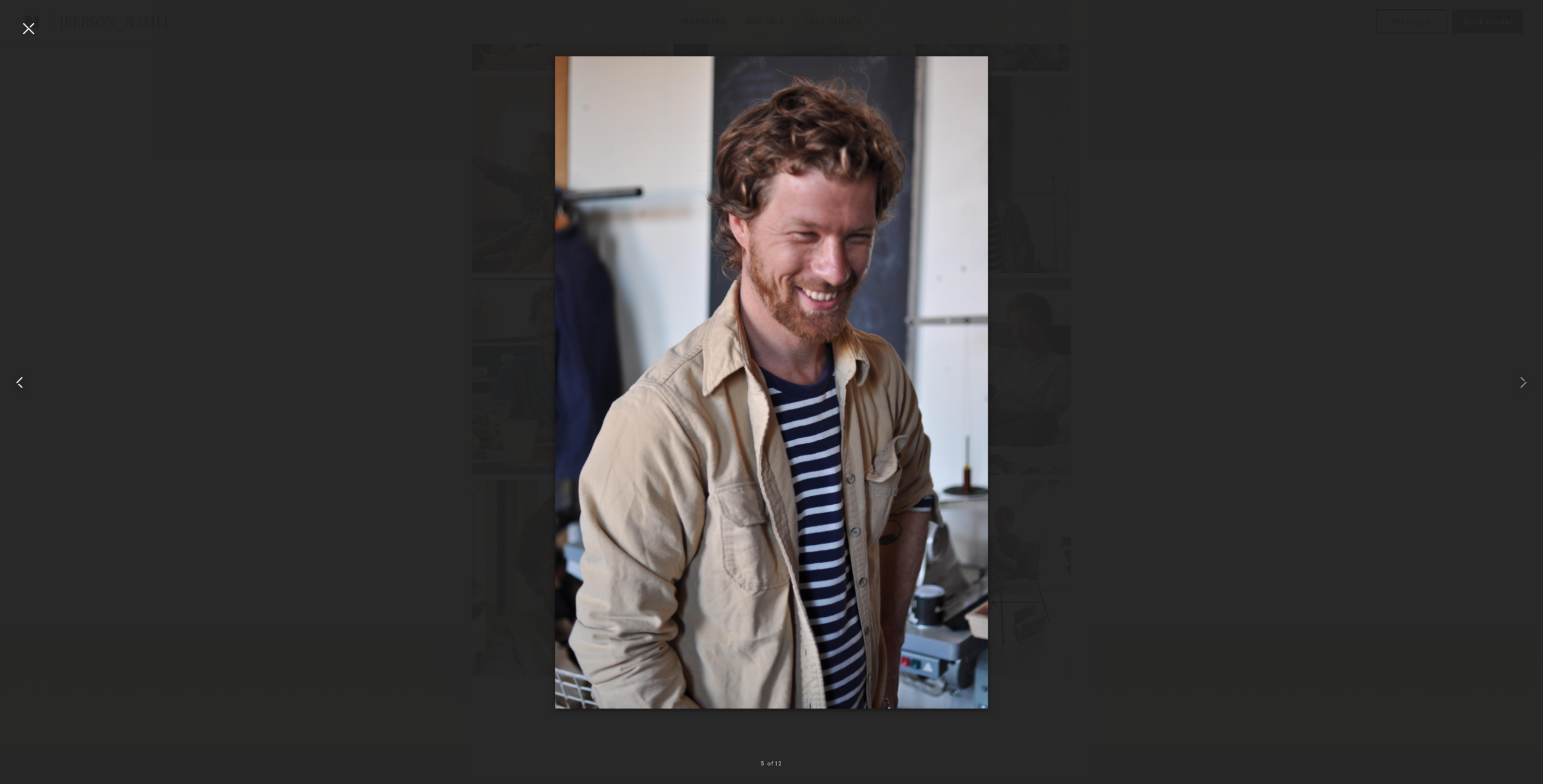
click at [20, 385] on common-icon at bounding box center [19, 382] width 20 height 20
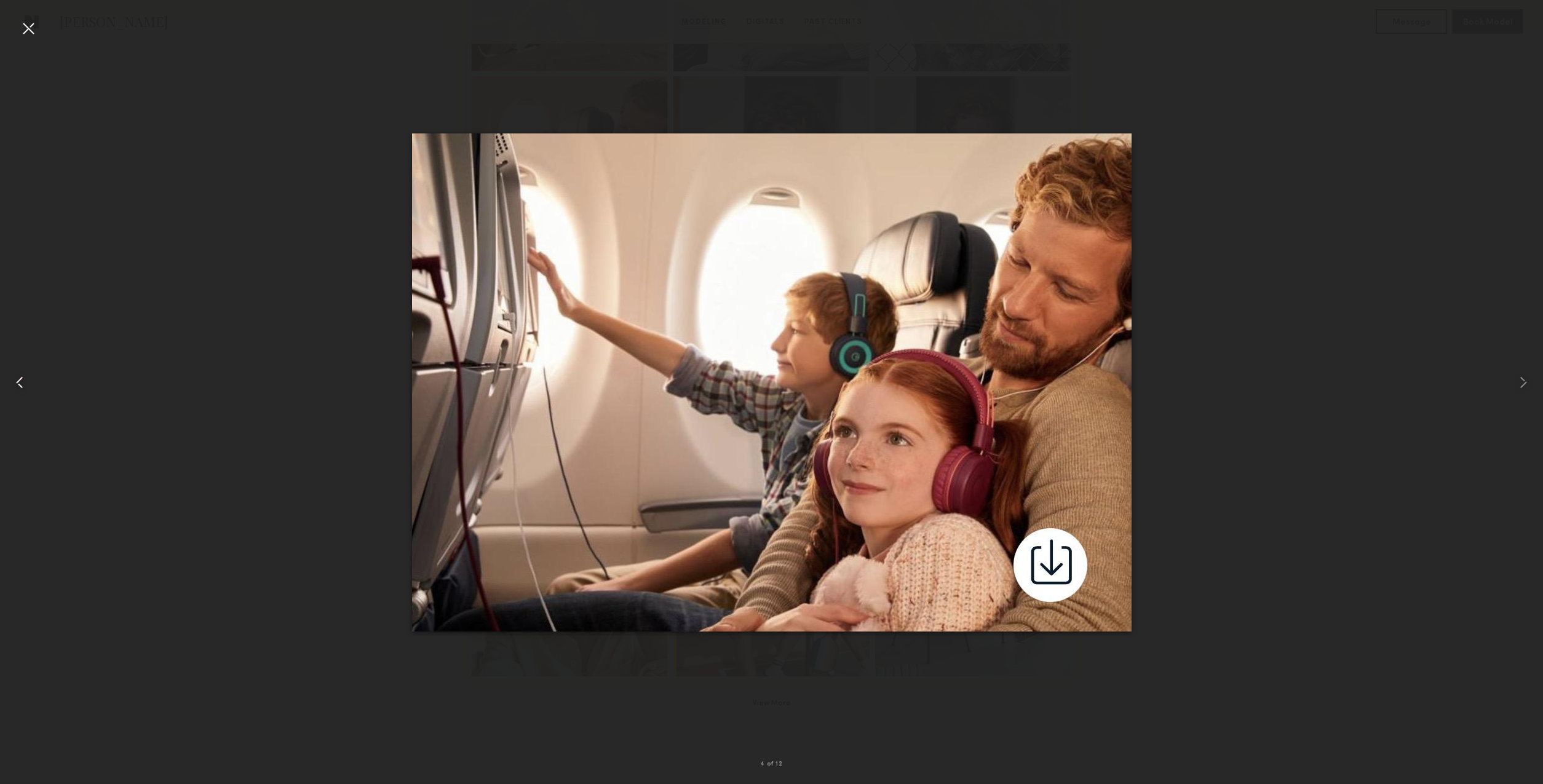
click at [20, 385] on common-icon at bounding box center [19, 382] width 20 height 20
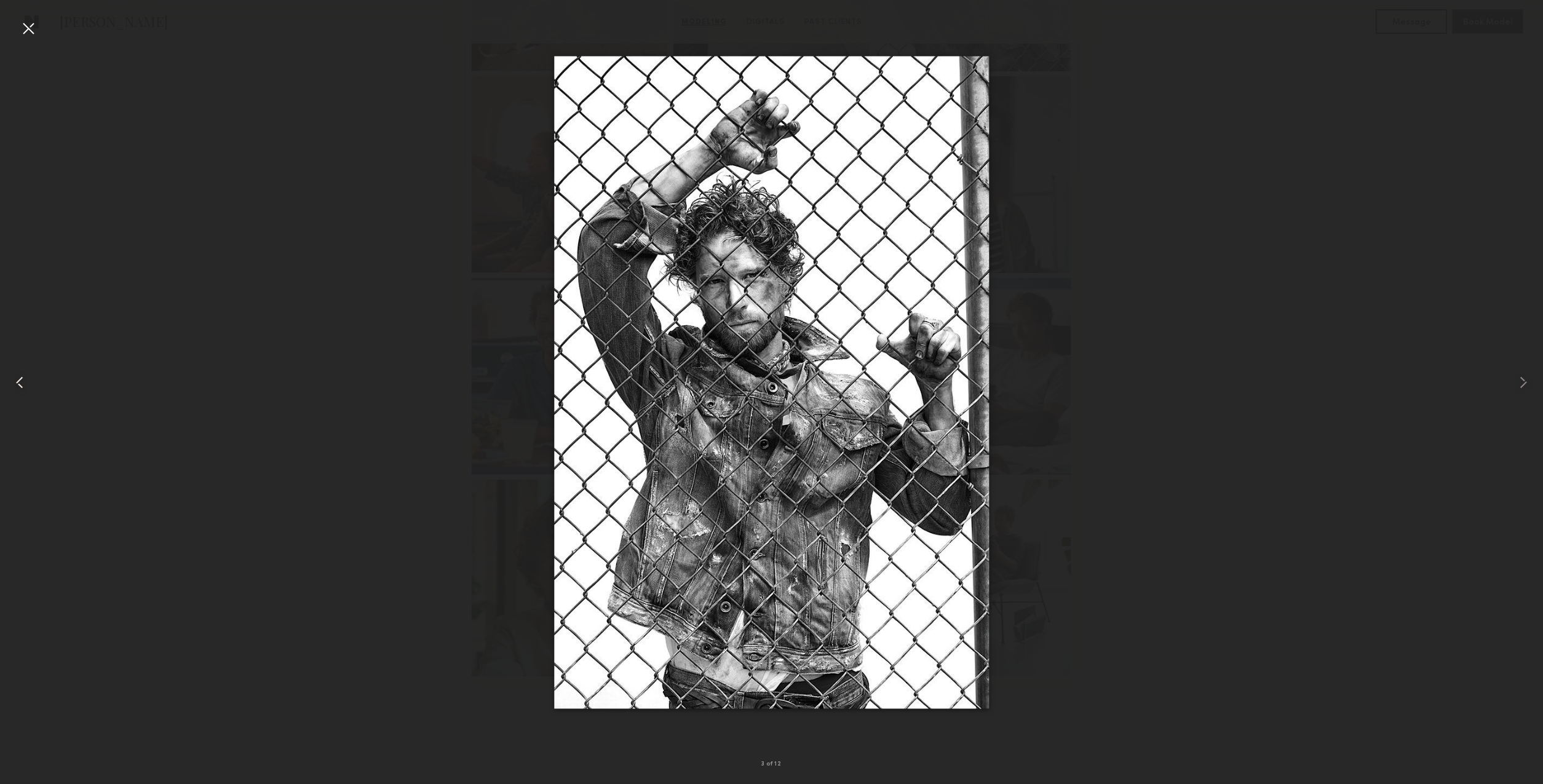
click at [20, 385] on common-icon at bounding box center [19, 382] width 20 height 20
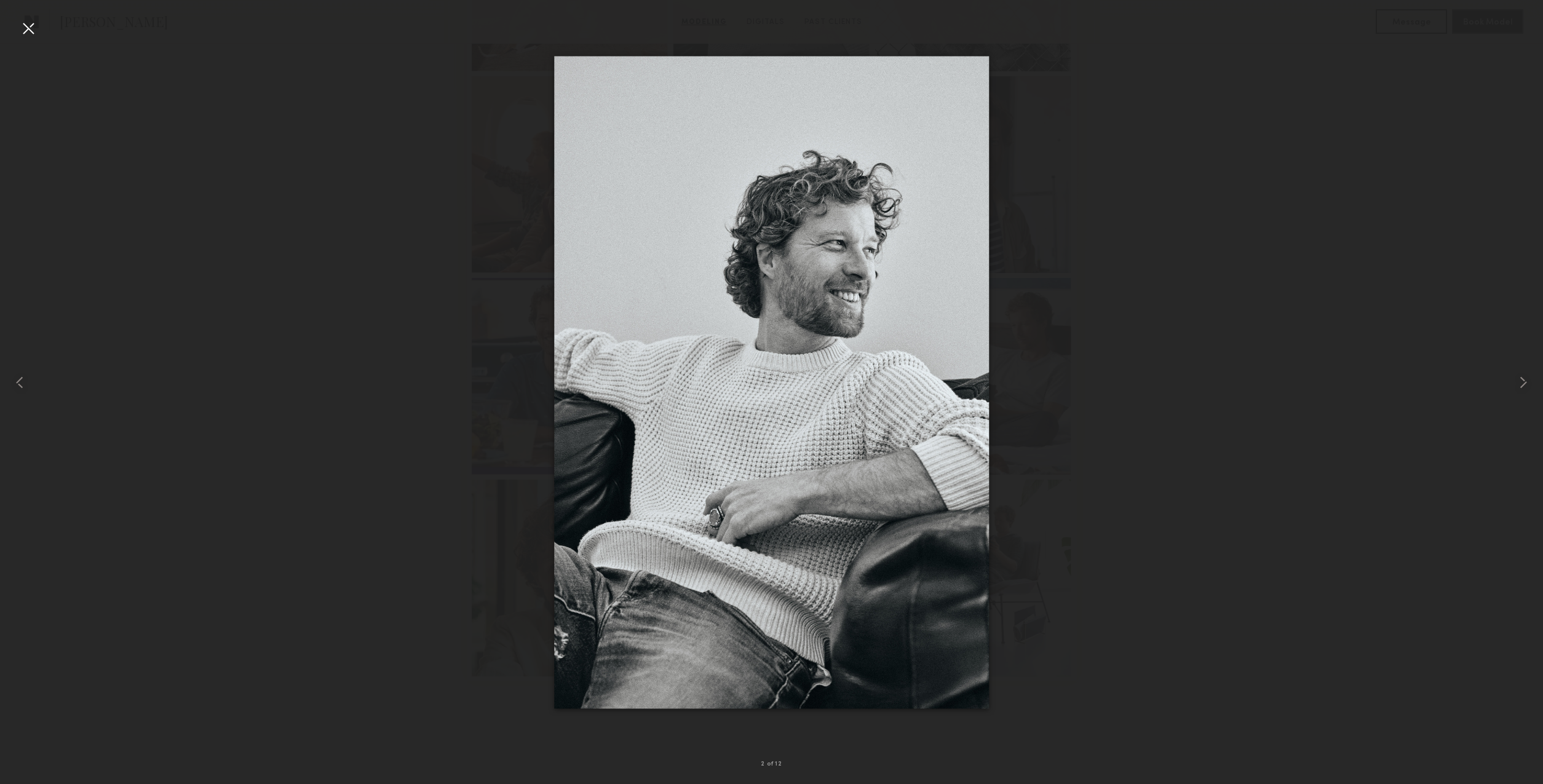
click at [128, 391] on div at bounding box center [772, 382] width 1543 height 725
click at [1521, 381] on common-icon at bounding box center [1523, 382] width 20 height 20
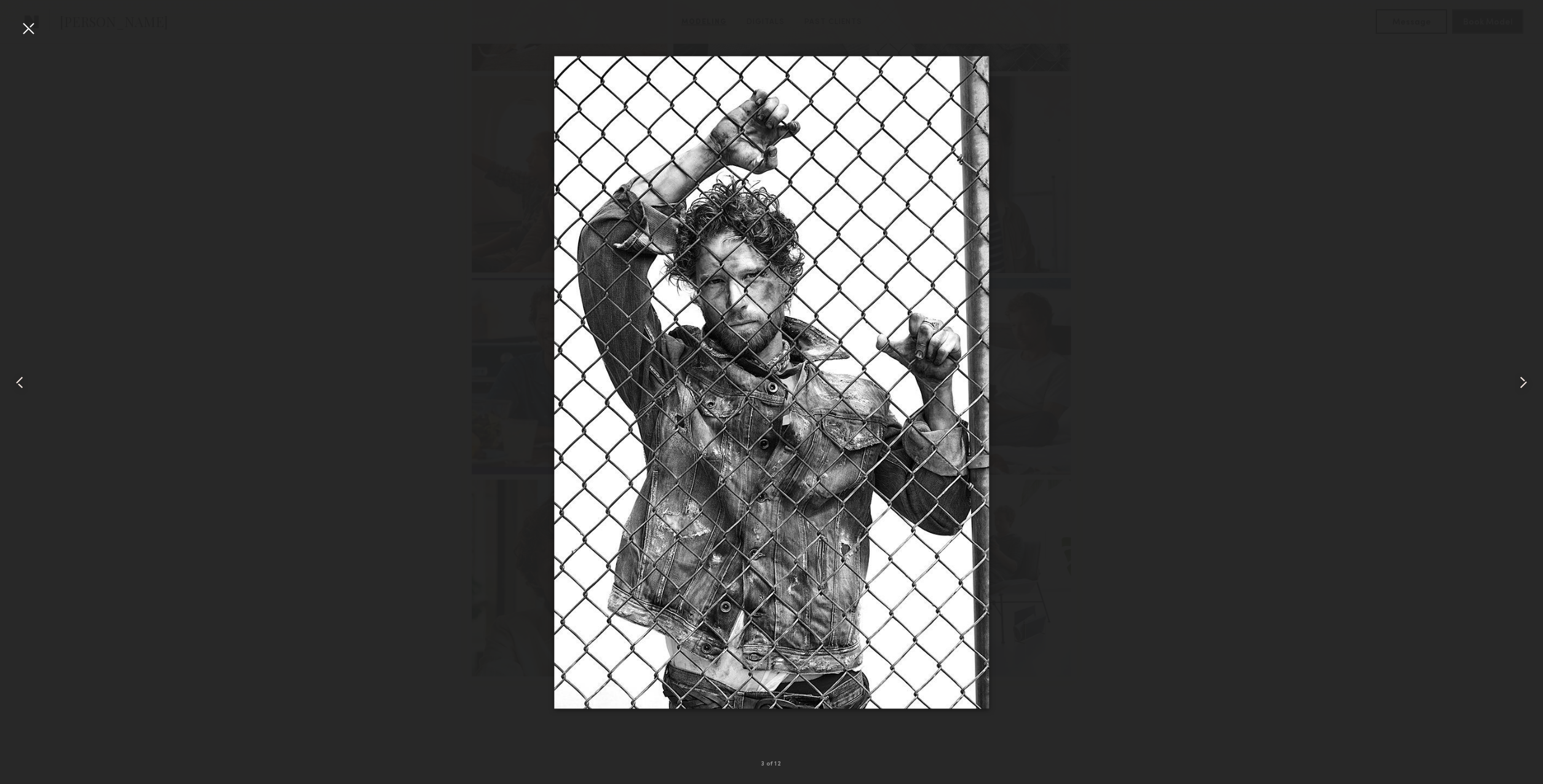
click at [1522, 381] on common-icon at bounding box center [1523, 382] width 20 height 20
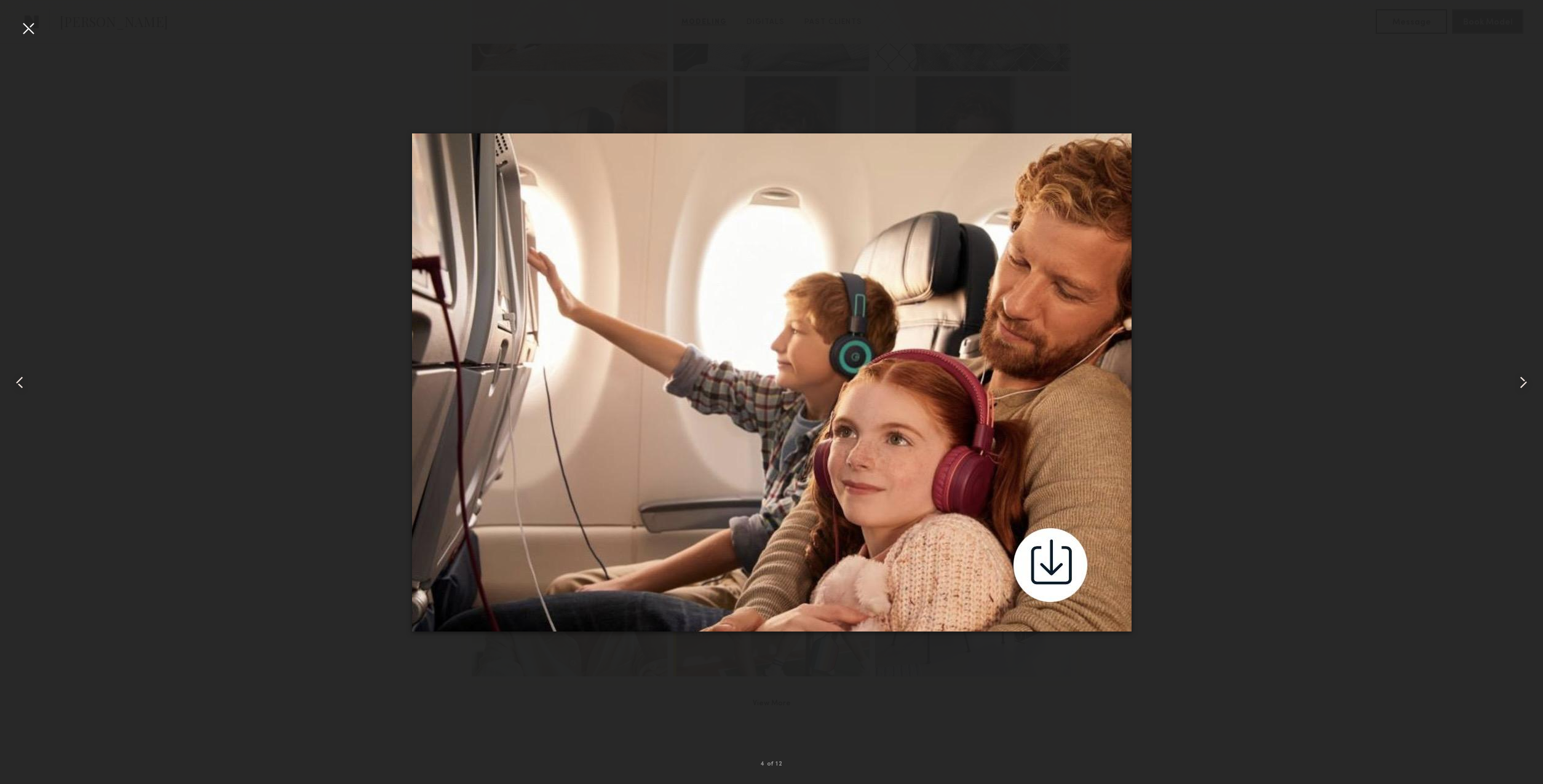
click at [1522, 381] on common-icon at bounding box center [1523, 382] width 20 height 20
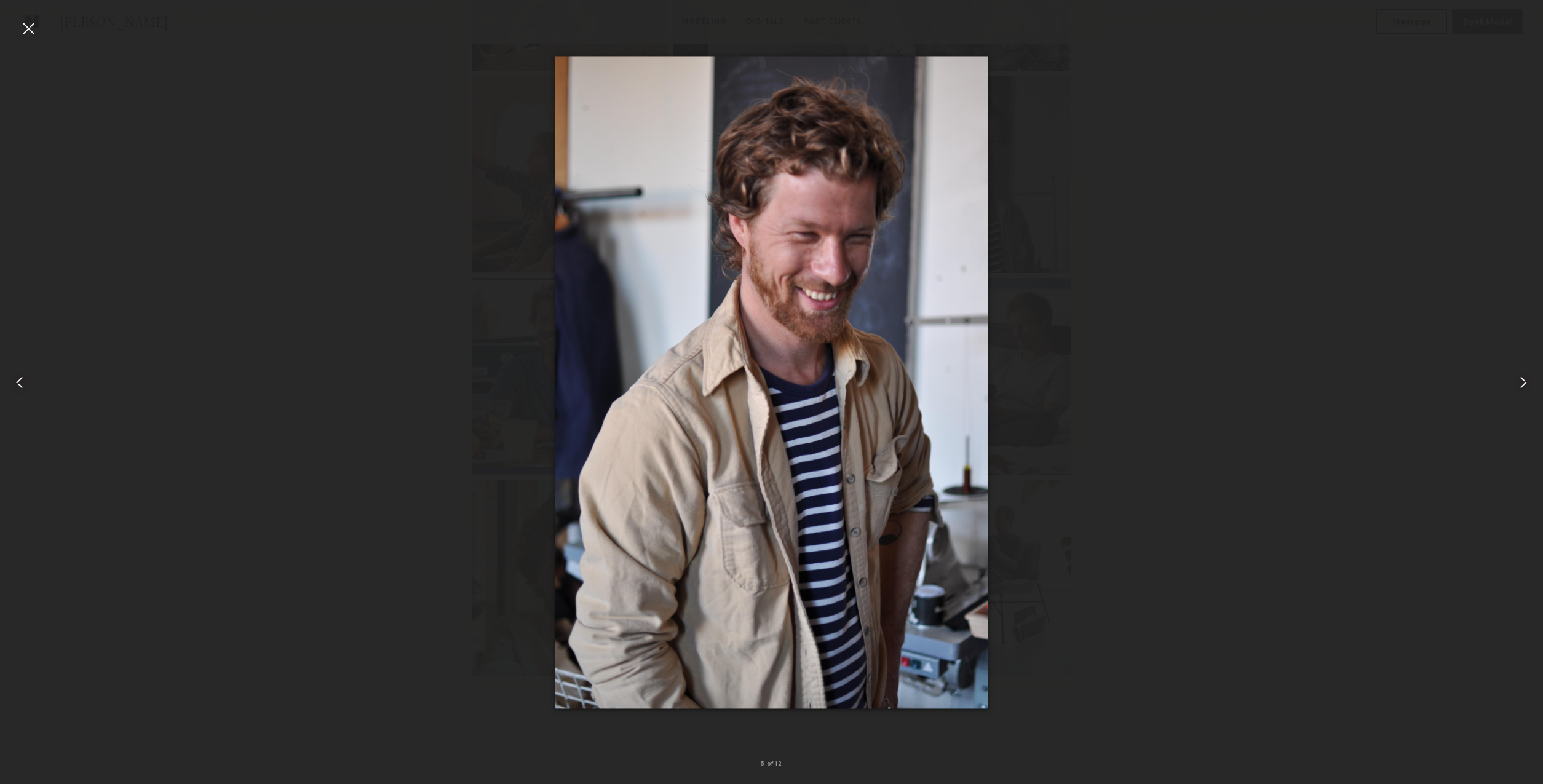
click at [1522, 381] on common-icon at bounding box center [1523, 382] width 20 height 20
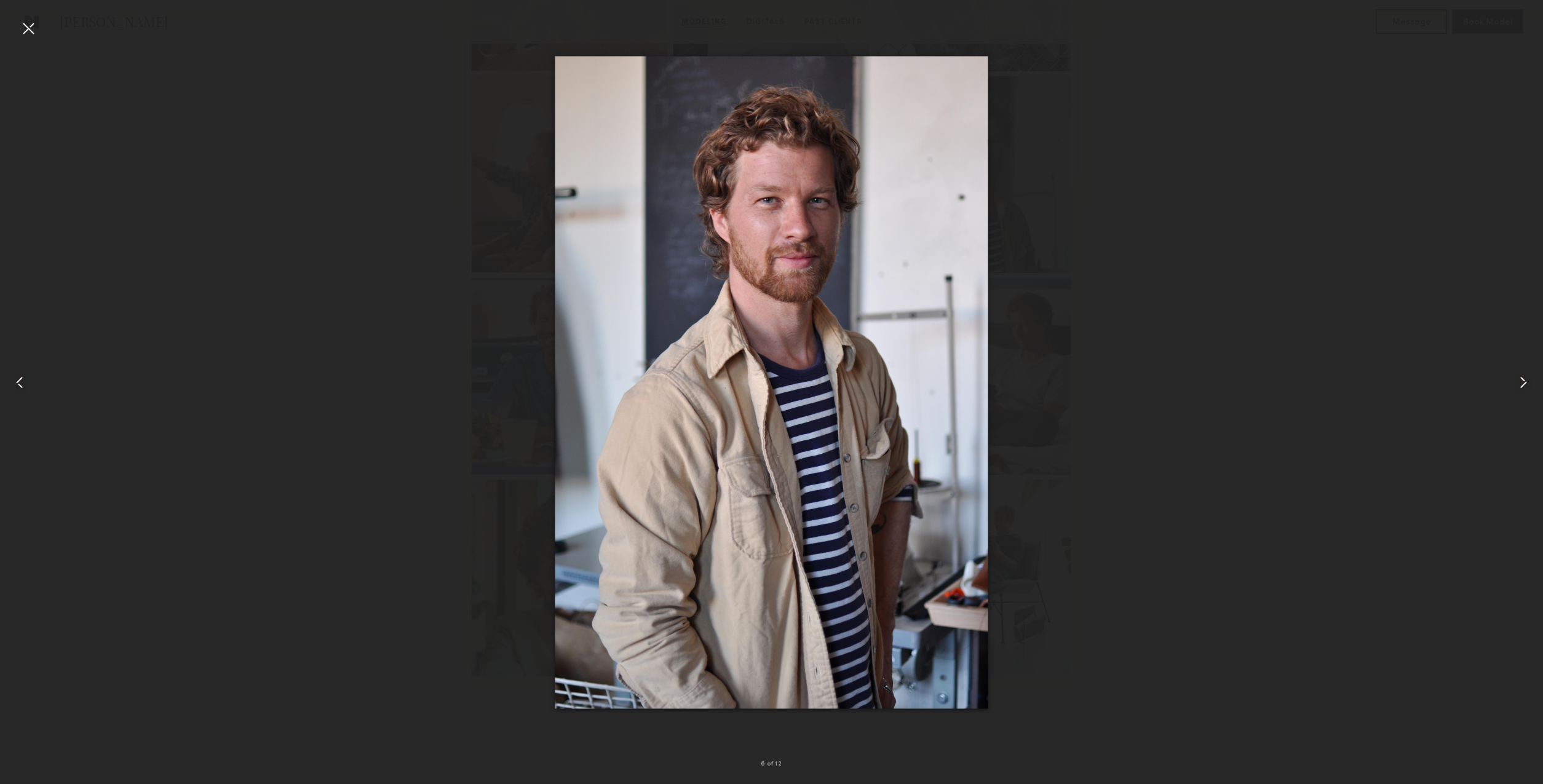
click at [1522, 381] on common-icon at bounding box center [1523, 382] width 20 height 20
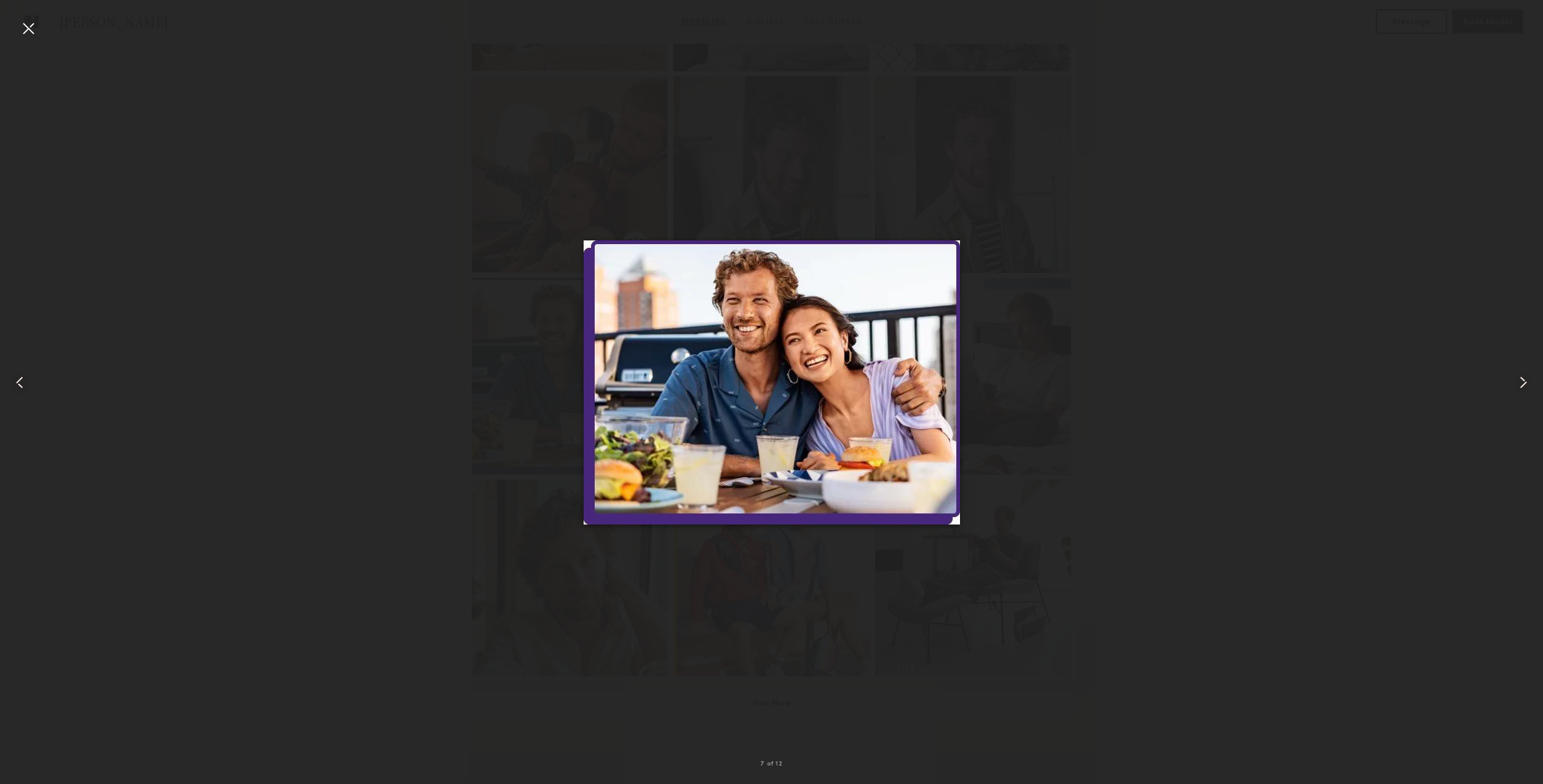
click at [1521, 381] on common-icon at bounding box center [1523, 382] width 20 height 20
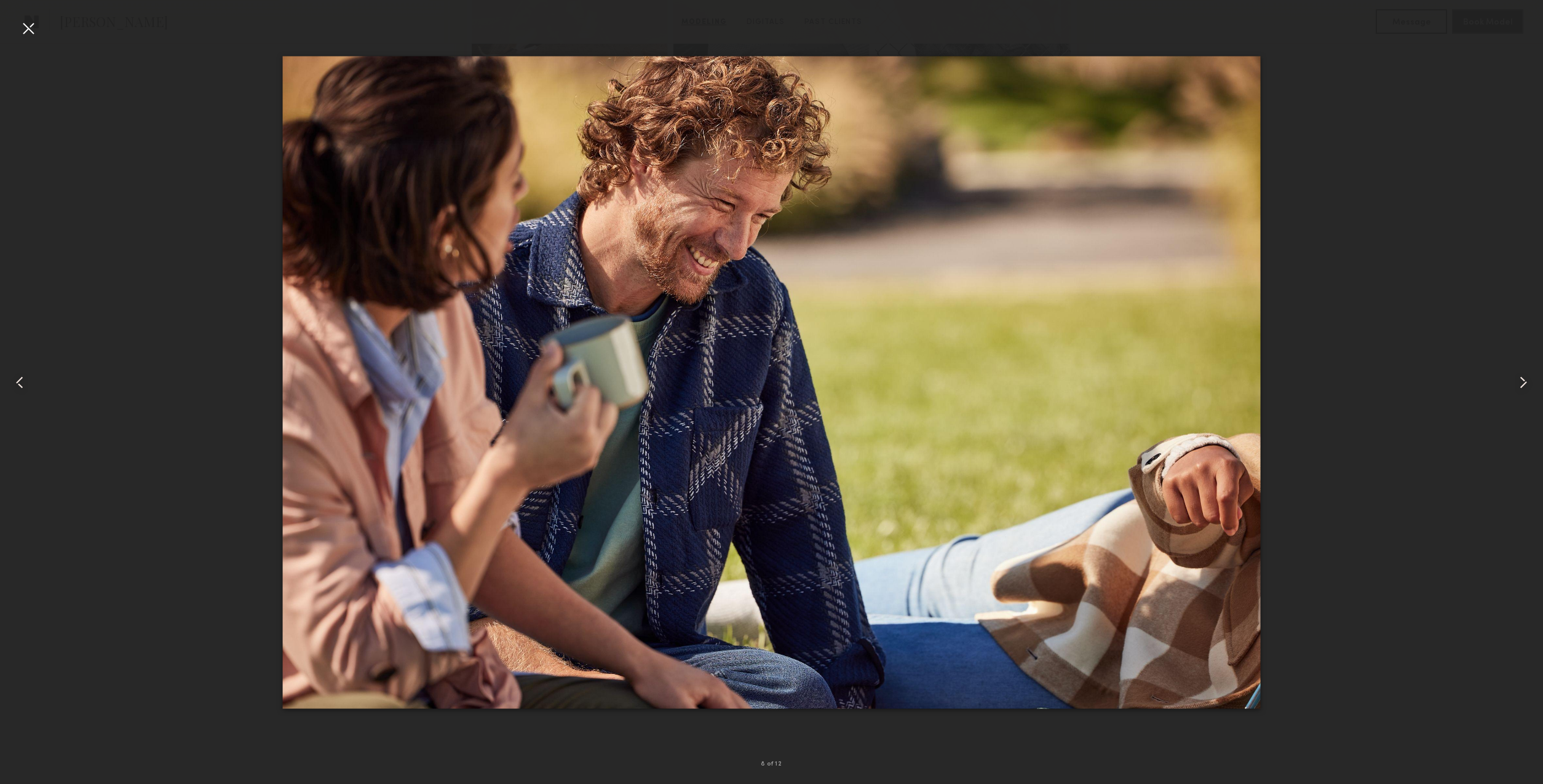
click at [32, 32] on div at bounding box center [28, 28] width 20 height 20
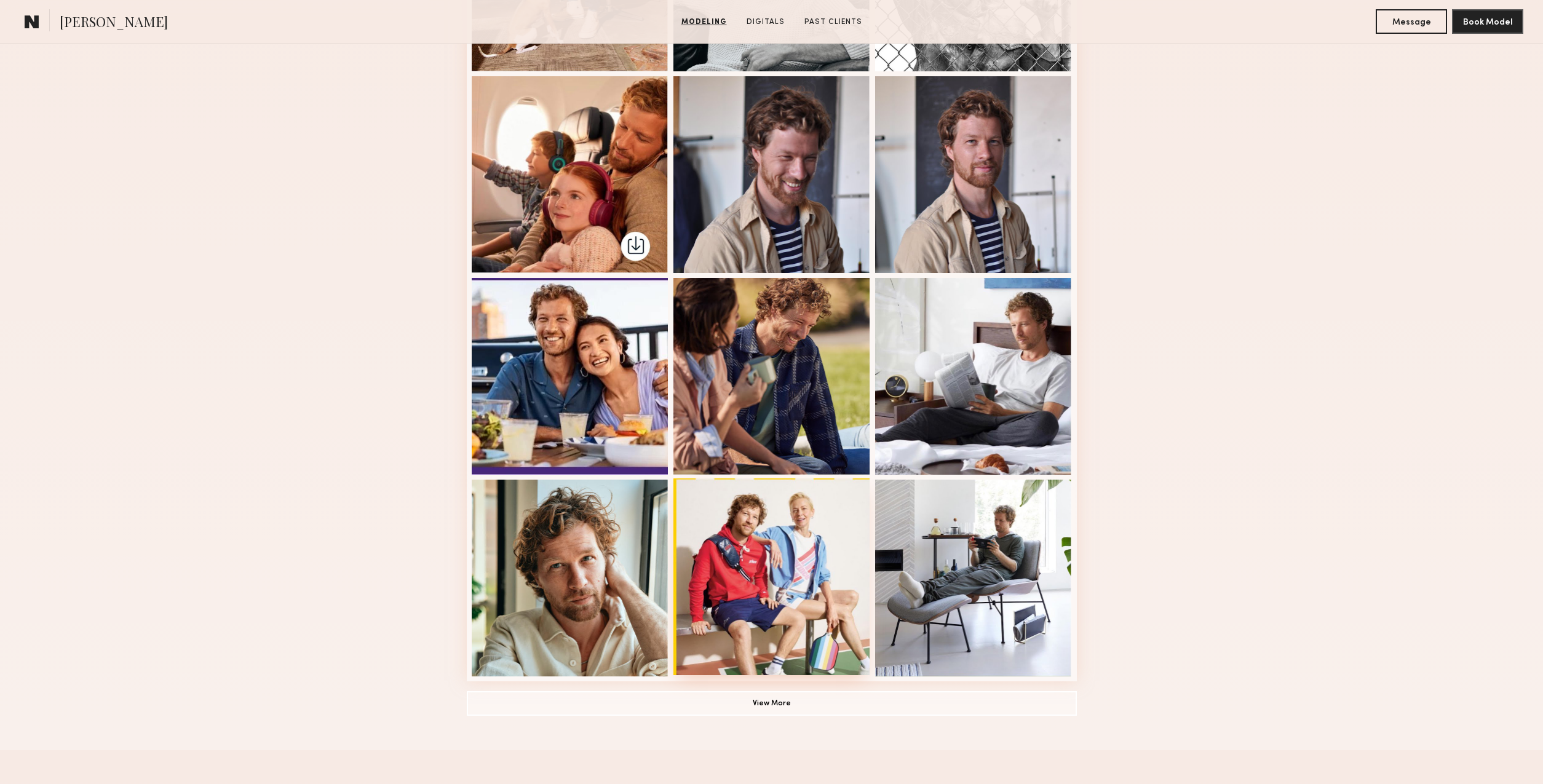
click at [740, 601] on div at bounding box center [772, 577] width 197 height 197
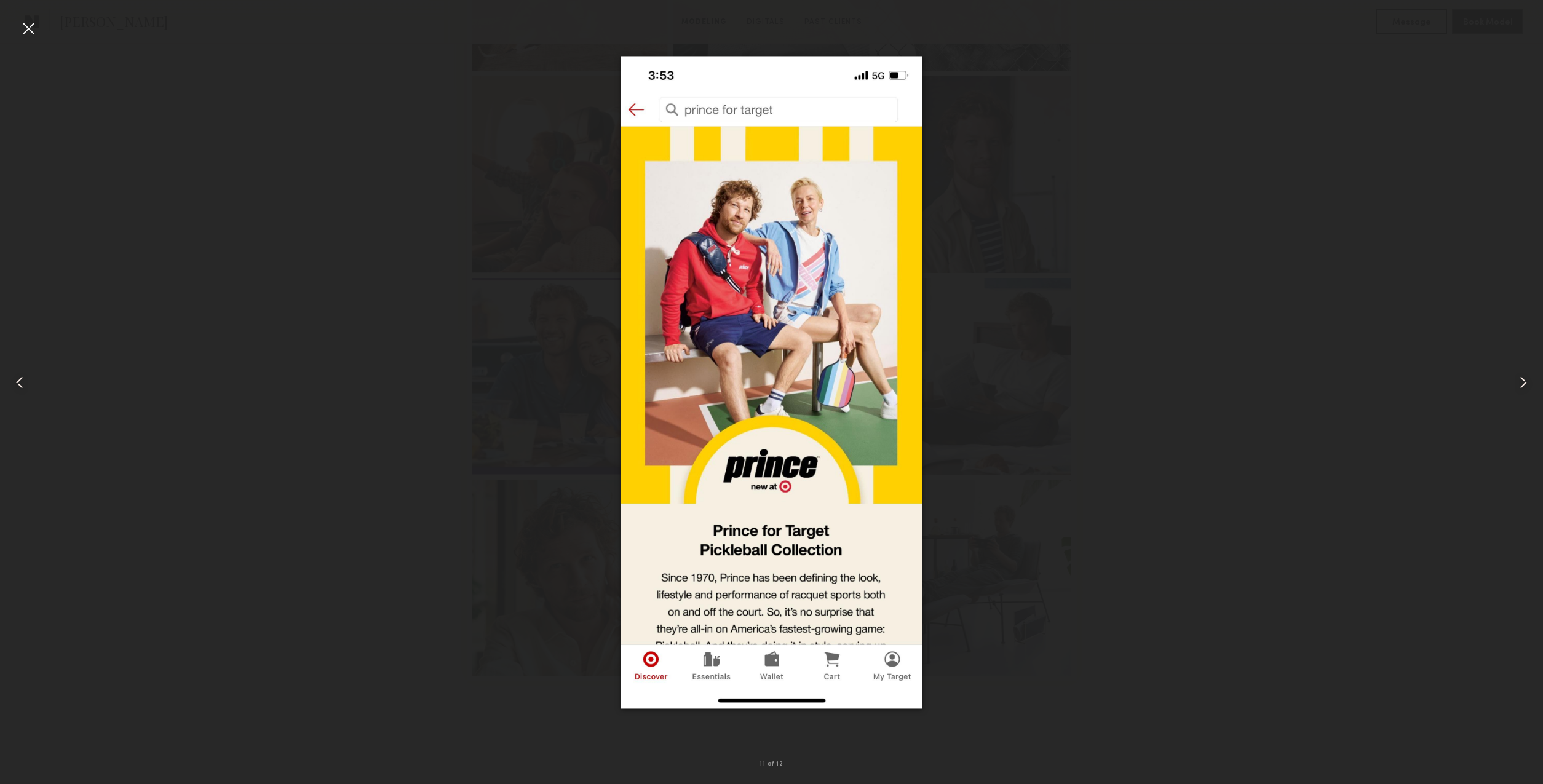
click at [26, 384] on common-icon at bounding box center [19, 382] width 20 height 20
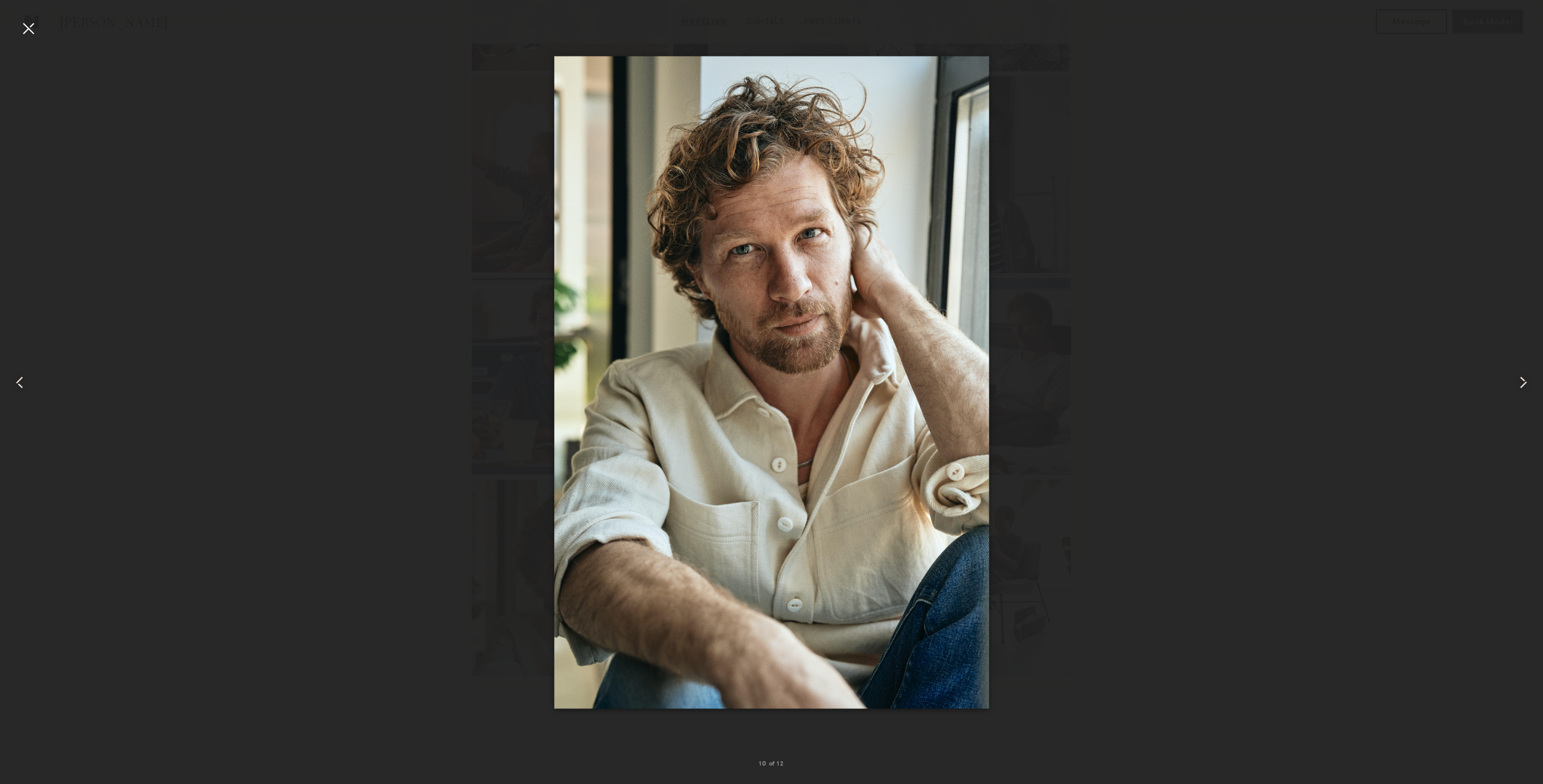
click at [25, 384] on common-icon at bounding box center [19, 382] width 20 height 20
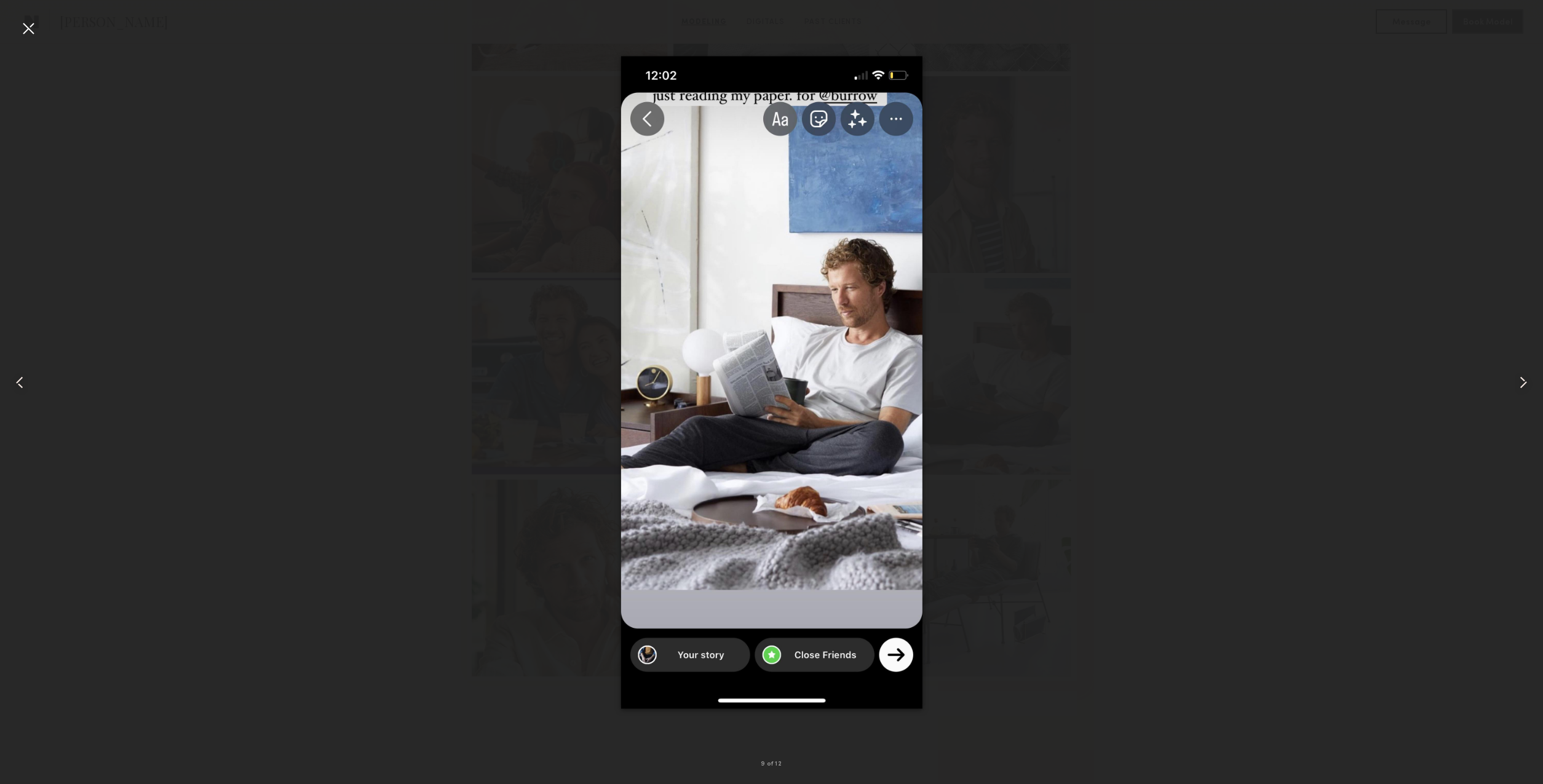
click at [25, 384] on common-icon at bounding box center [19, 382] width 20 height 20
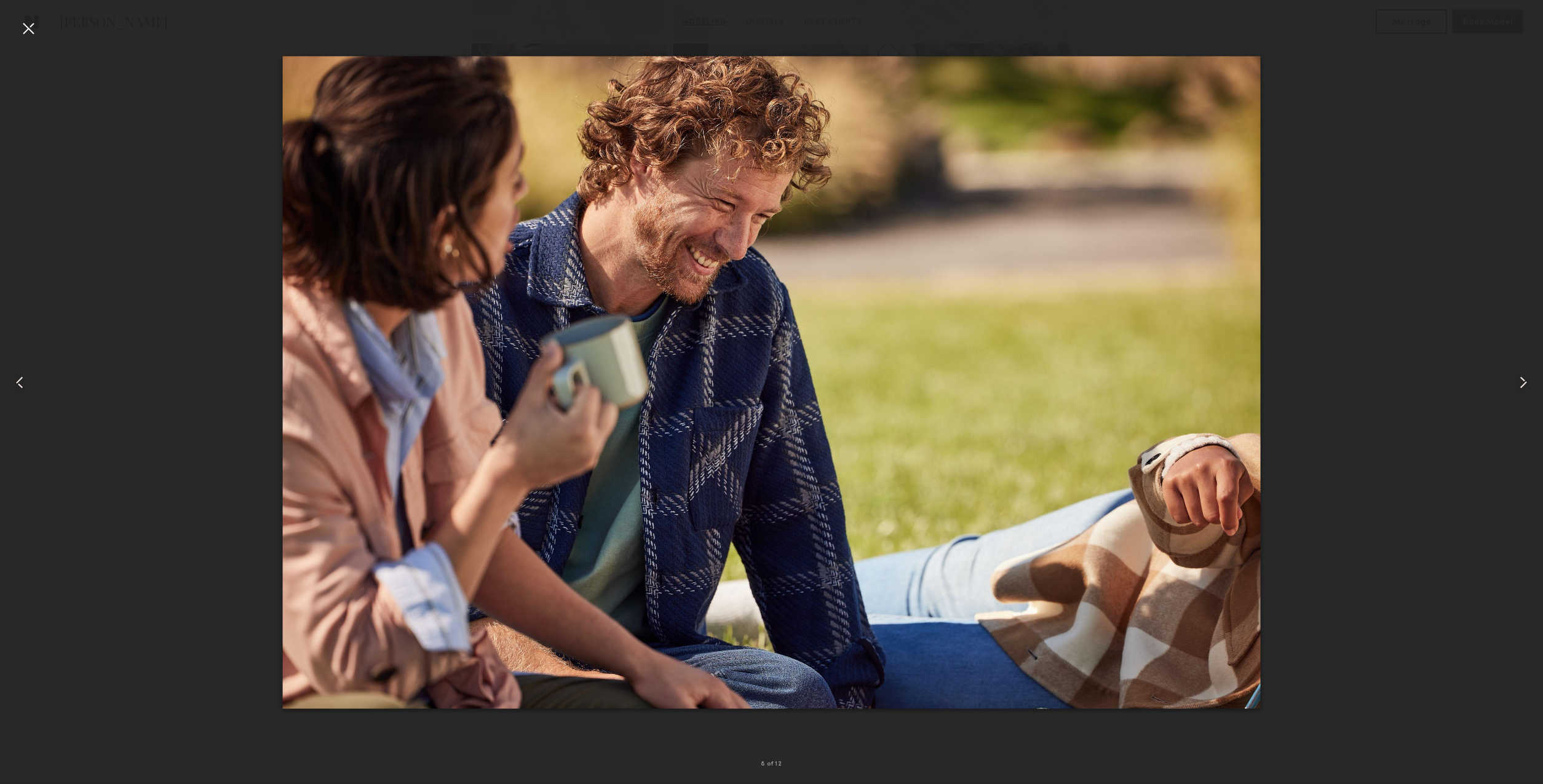
click at [25, 384] on common-icon at bounding box center [19, 382] width 20 height 20
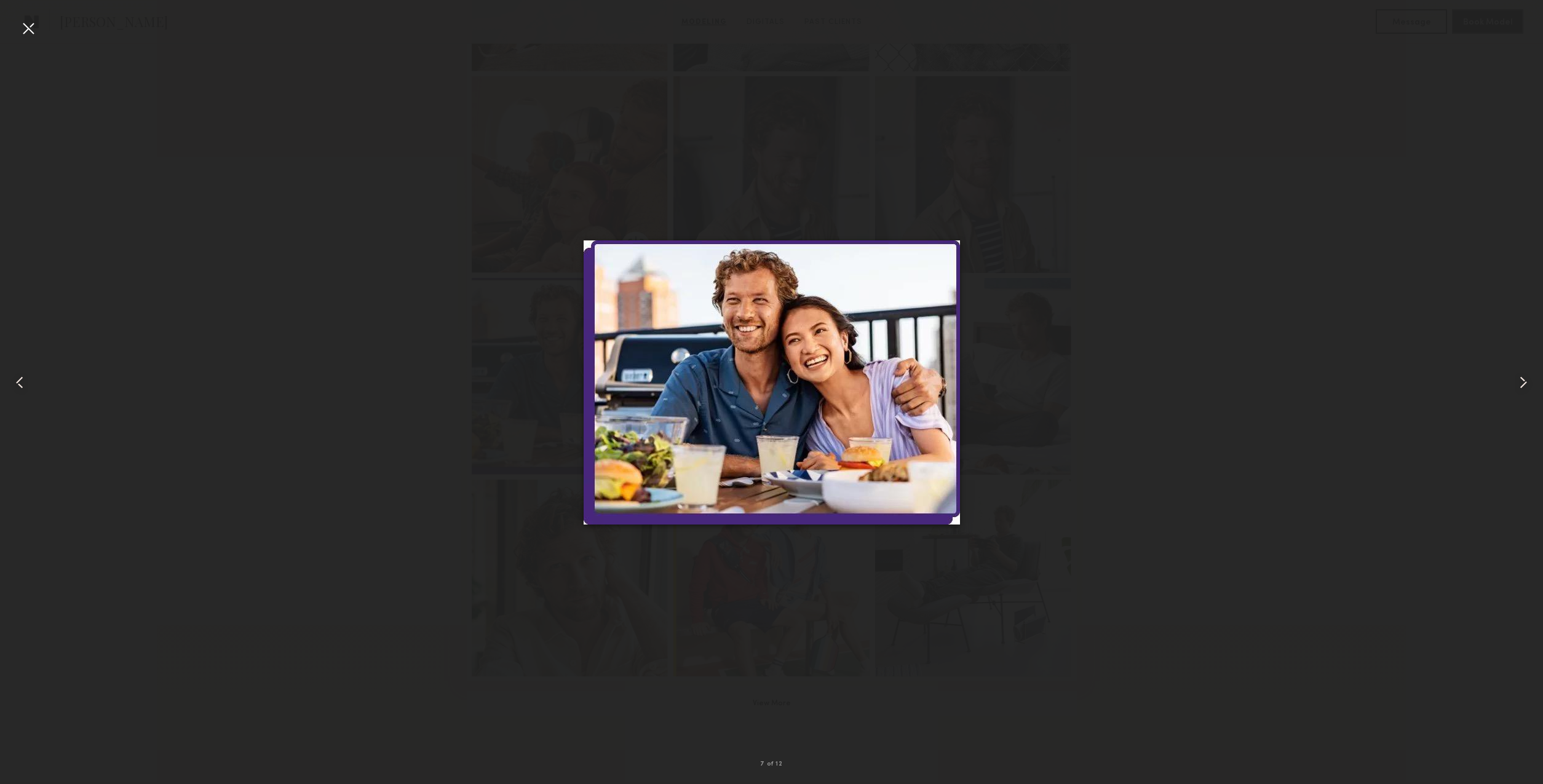
click at [25, 384] on common-icon at bounding box center [19, 382] width 20 height 20
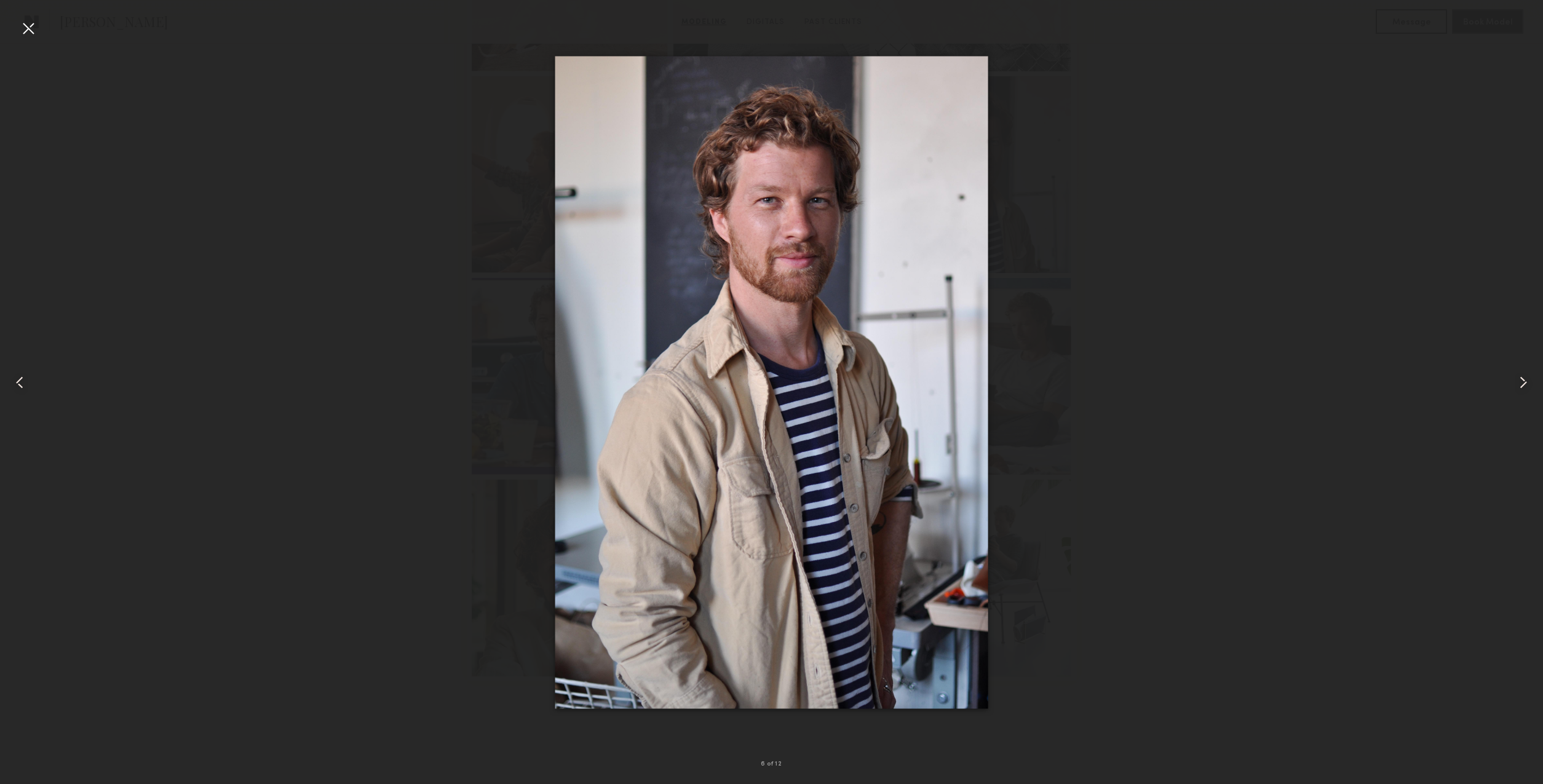
click at [26, 29] on div at bounding box center [28, 28] width 20 height 20
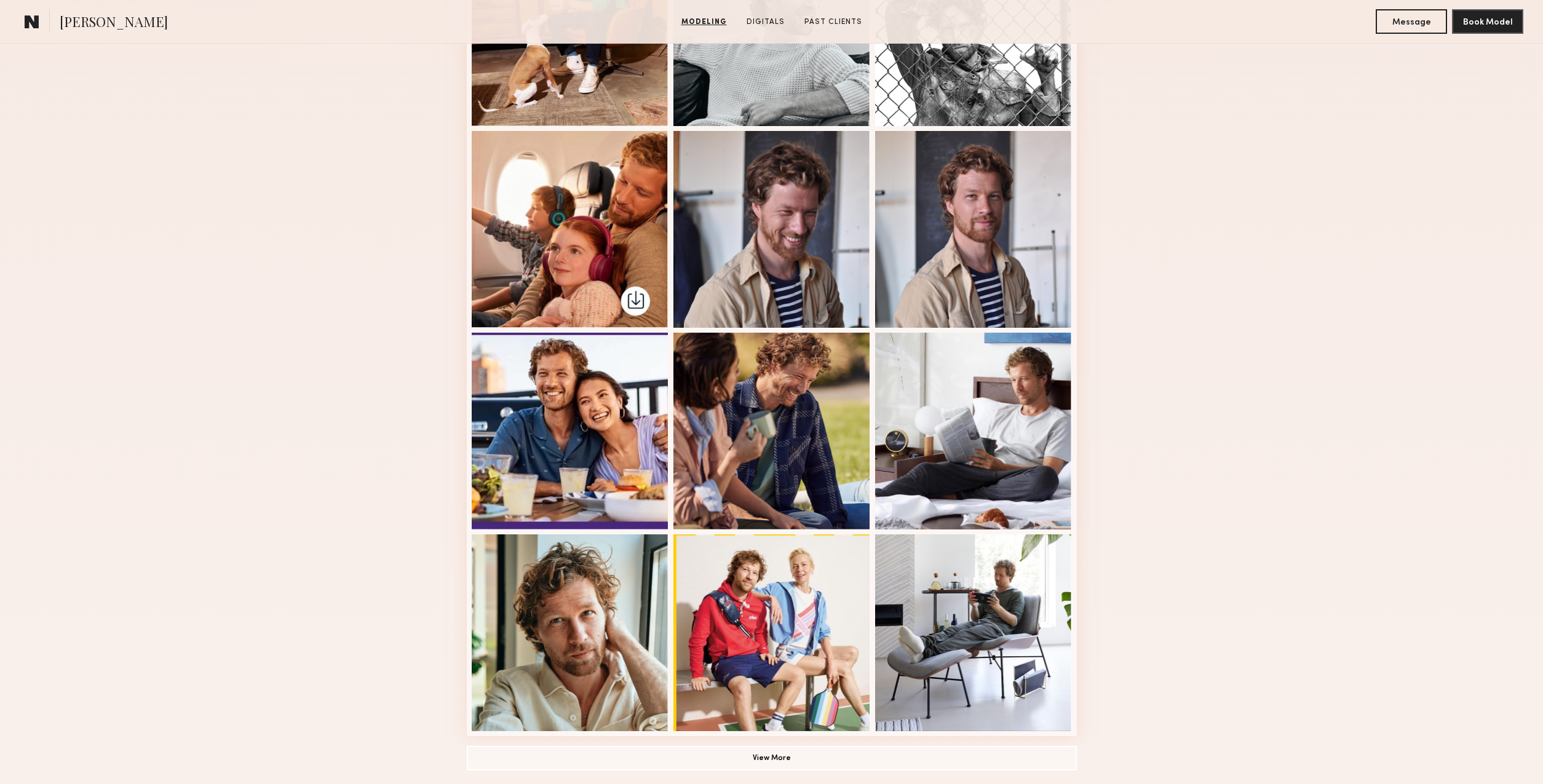
scroll to position [431, 0]
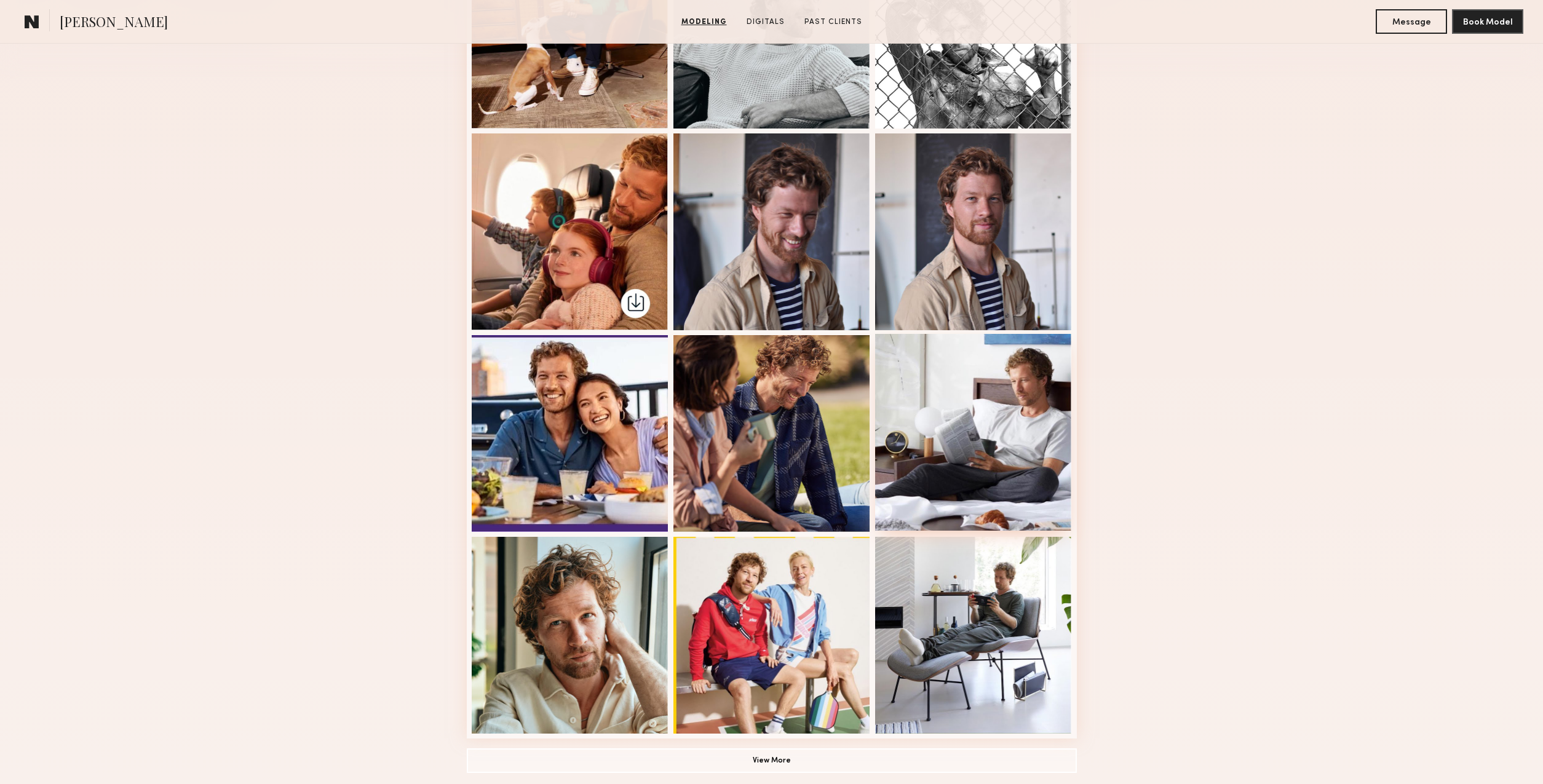
click at [998, 442] on div at bounding box center [974, 433] width 197 height 197
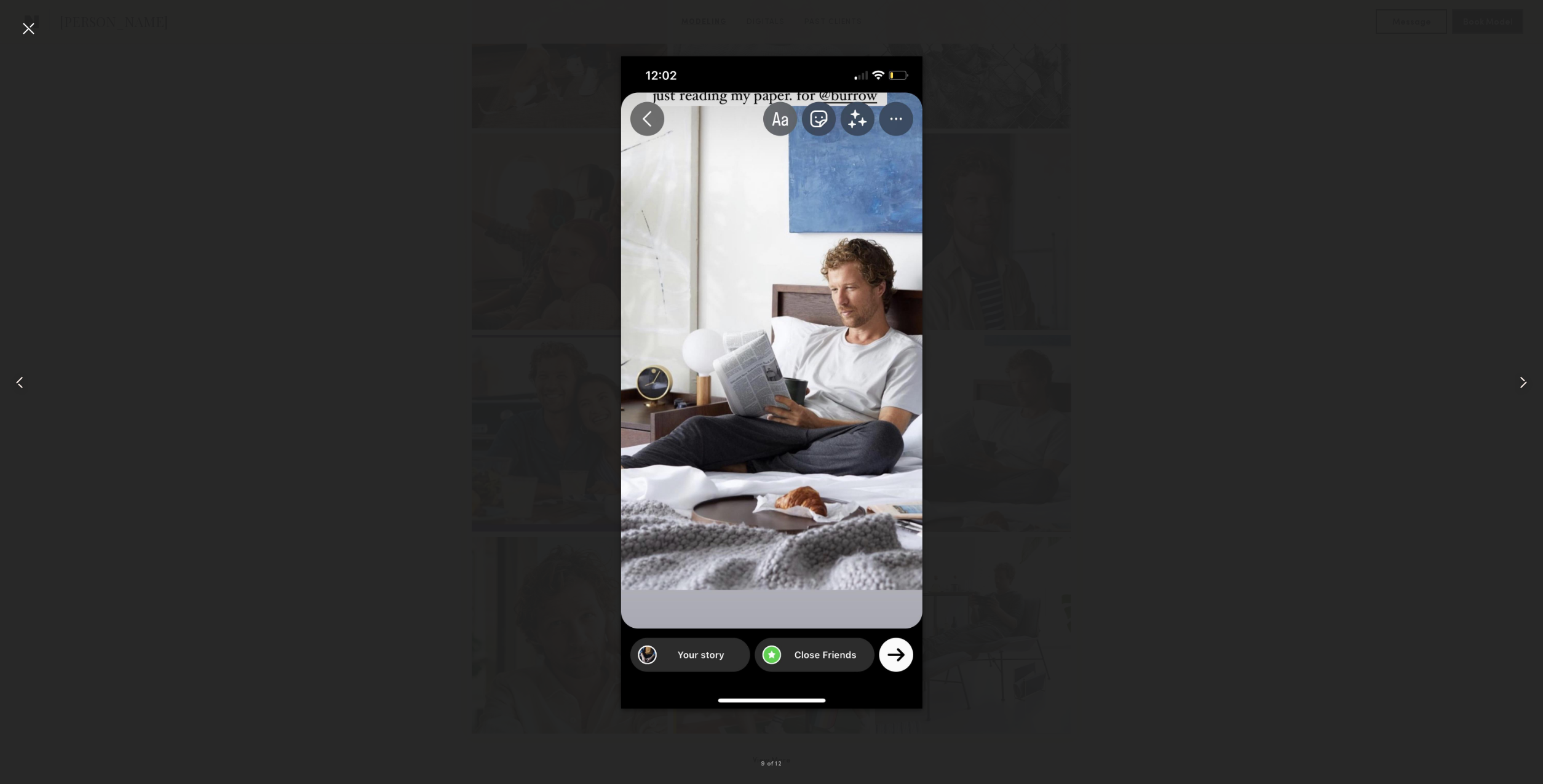
scroll to position [432, 0]
click at [24, 27] on div at bounding box center [28, 28] width 20 height 20
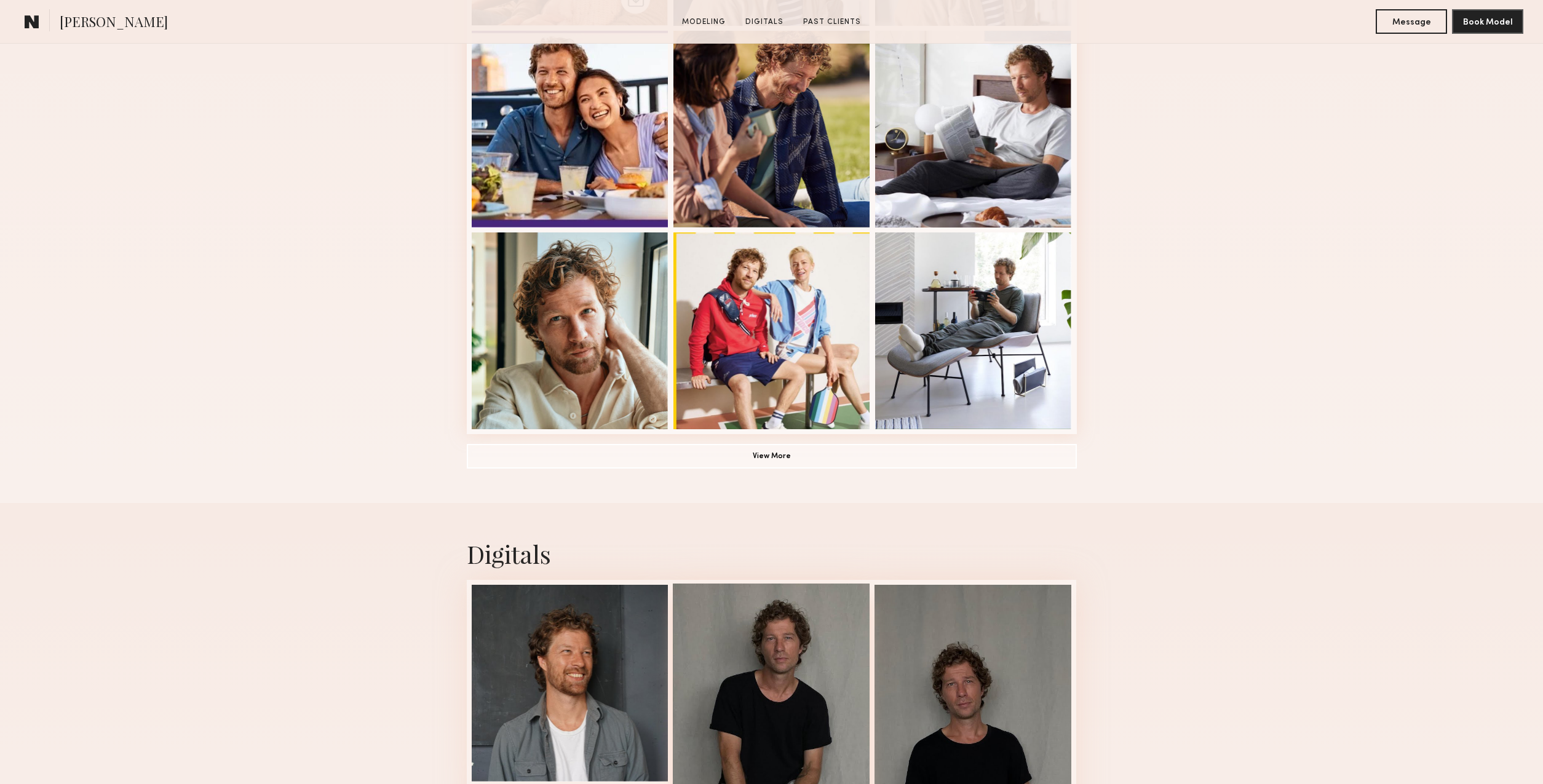
scroll to position [788, 0]
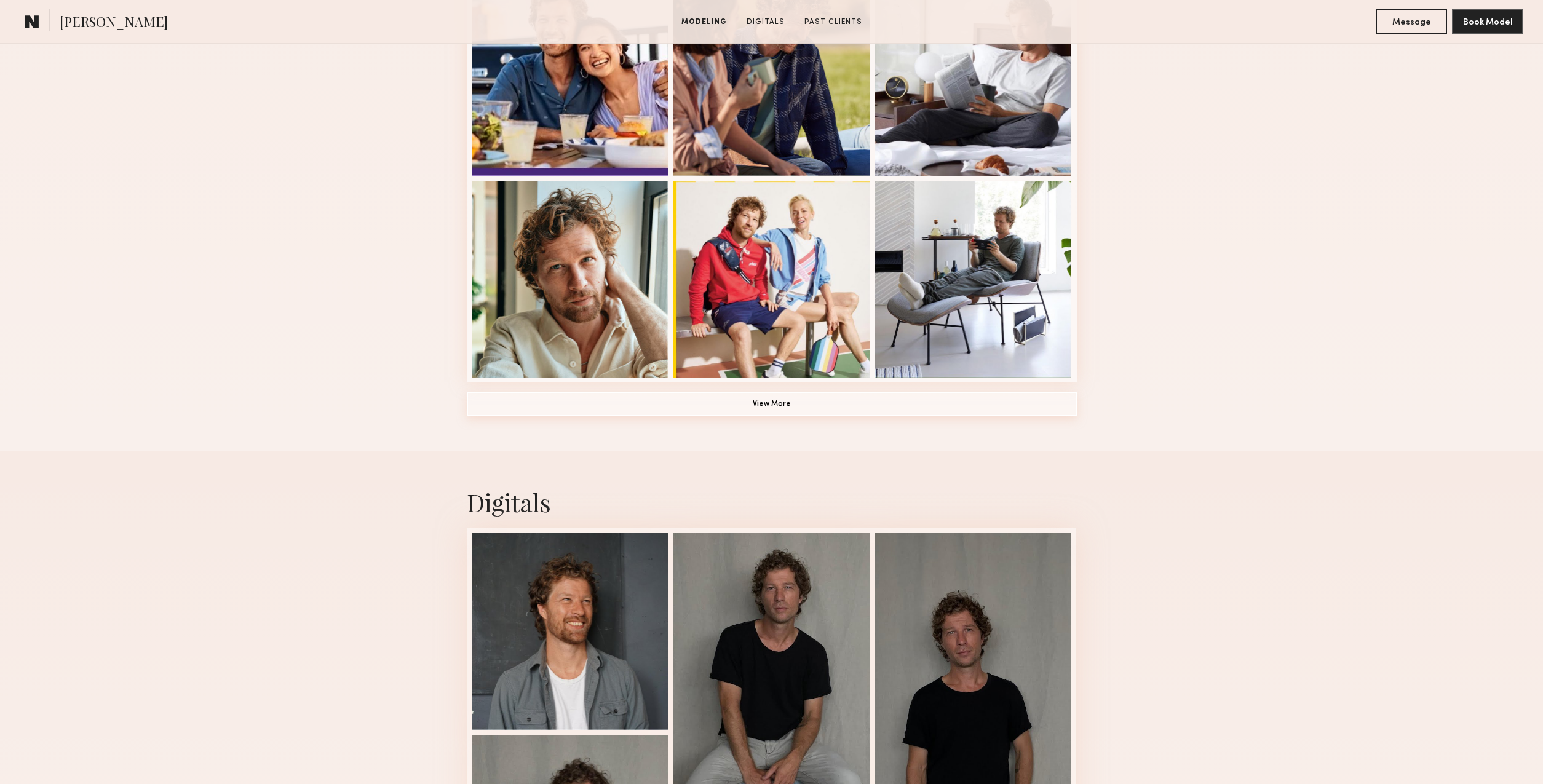
click at [773, 407] on button "View More" at bounding box center [772, 404] width 610 height 25
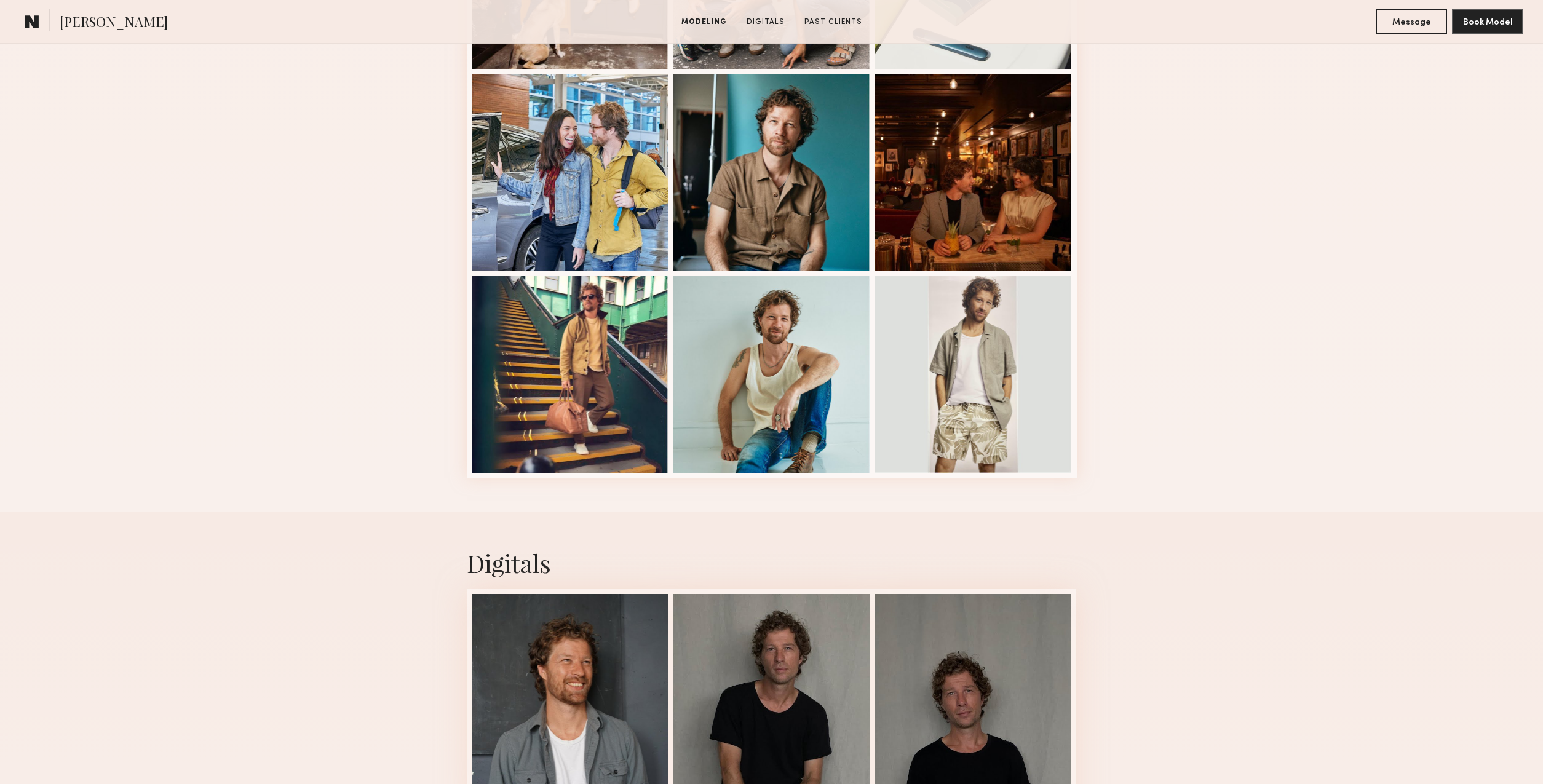
scroll to position [1414, 0]
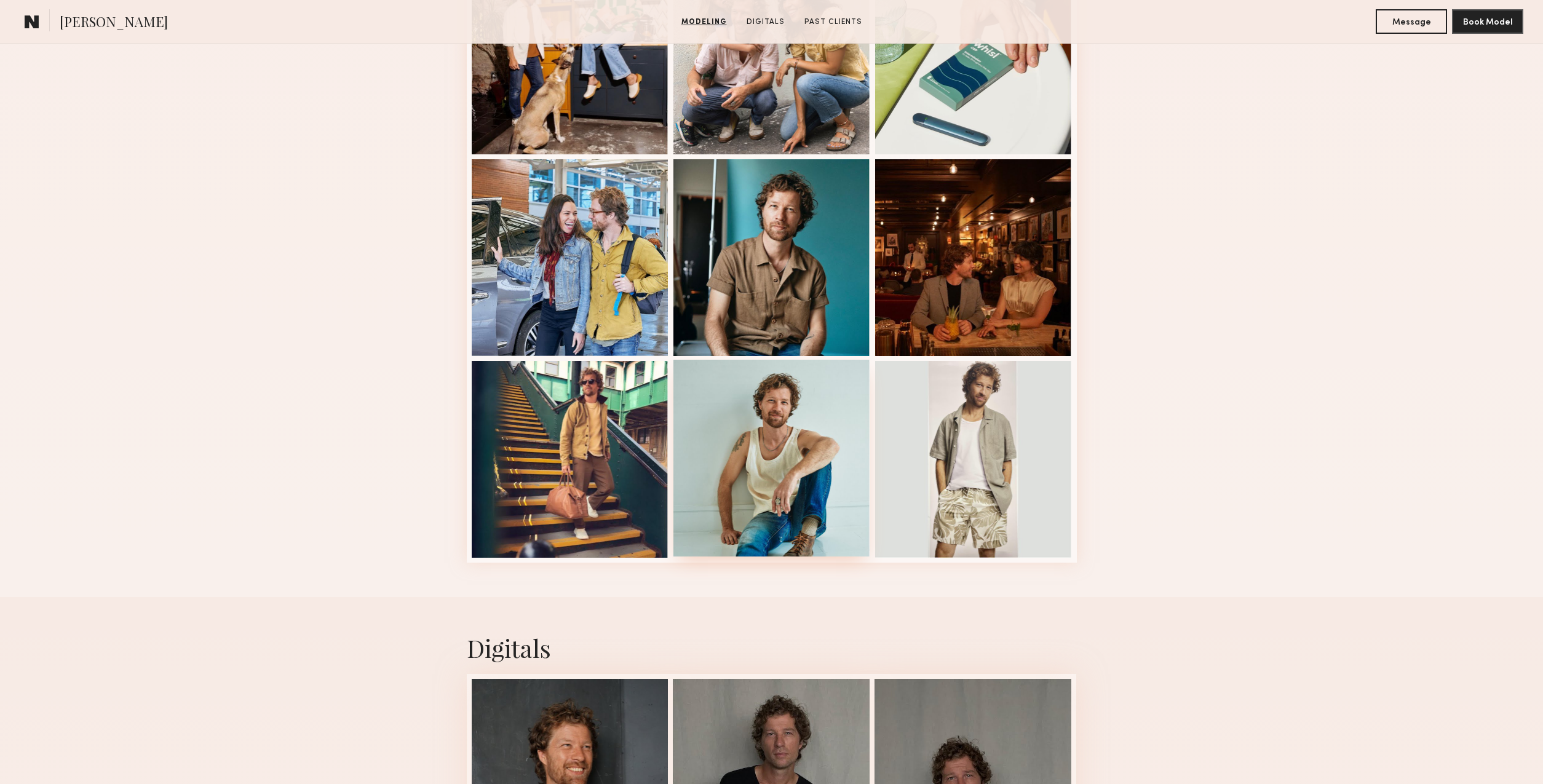
click at [804, 512] on div at bounding box center [772, 458] width 197 height 197
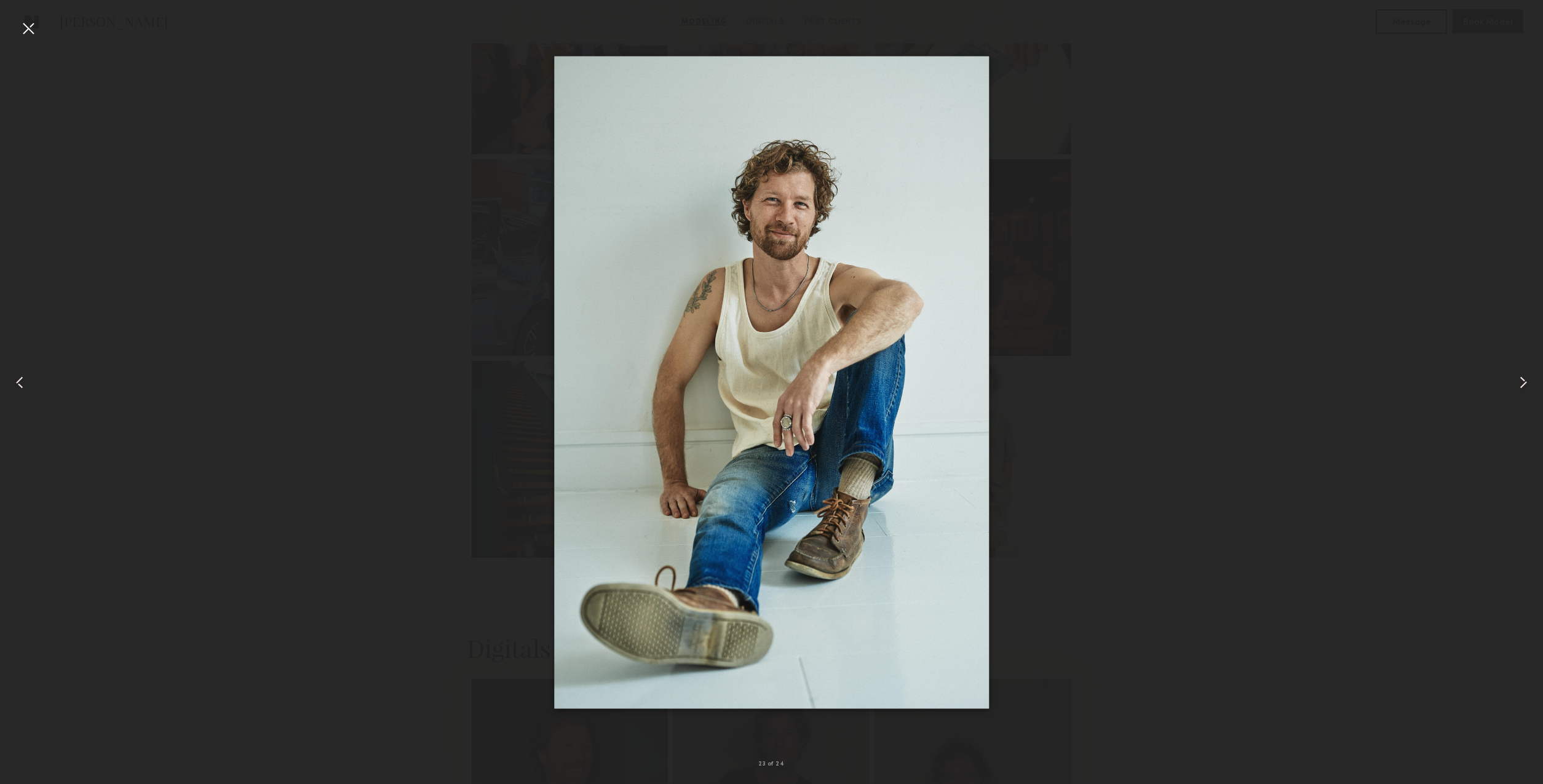
click at [219, 356] on div at bounding box center [772, 382] width 1543 height 725
click at [32, 31] on div at bounding box center [28, 28] width 20 height 20
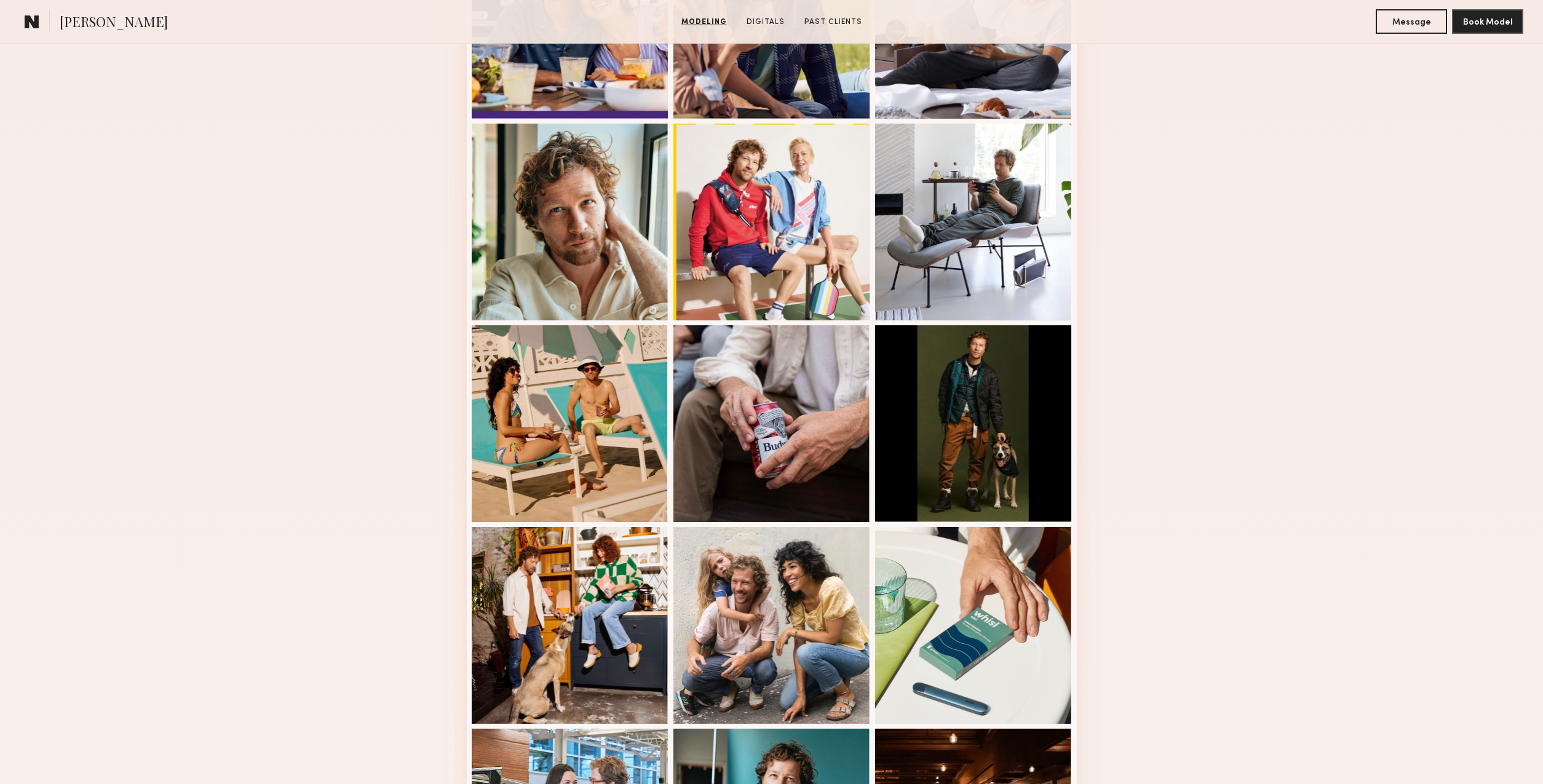
scroll to position [0, 0]
